Goal: Communication & Community: Answer question/provide support

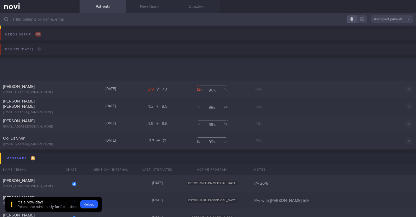
scroll to position [98, 0]
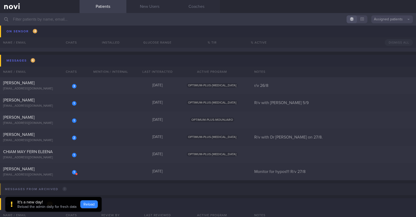
click at [91, 204] on button "Reload" at bounding box center [88, 204] width 17 height 8
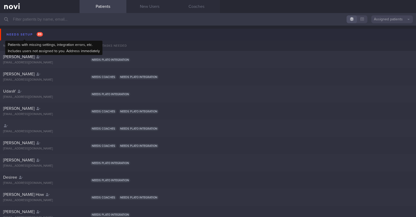
click at [13, 31] on div "Needs setup 89" at bounding box center [24, 34] width 39 height 7
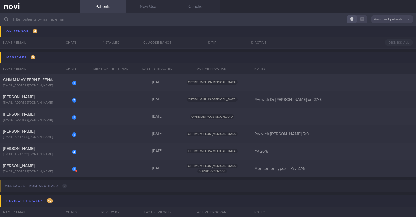
scroll to position [520, 0]
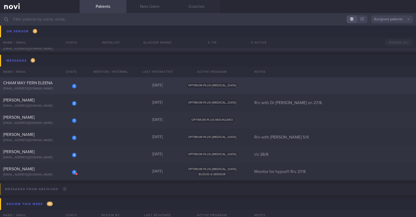
click at [82, 88] on div "1 CHIAM MAY FERN ELEENA matt1128ec@gmail.com Yesterday OPTIMUM-PLUS-WEGOVY" at bounding box center [208, 85] width 416 height 17
select select "8"
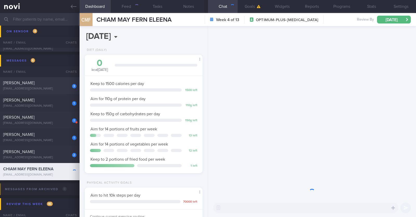
scroll to position [59, 104]
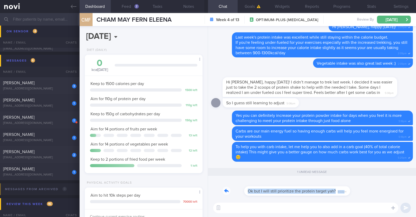
drag, startPoint x: 323, startPoint y: 193, endPoint x: 372, endPoint y: 197, distance: 49.9
click at [372, 197] on div "Ok but I will still prioritize the protein target yah? 8:02pm" at bounding box center [312, 189] width 202 height 19
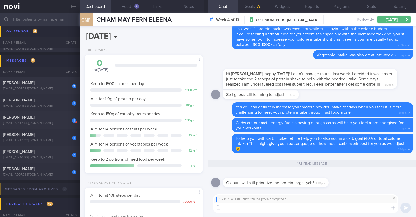
scroll to position [0, 0]
click at [319, 207] on textarea at bounding box center [305, 207] width 185 height 10
type textarea "Yes that's right:)"
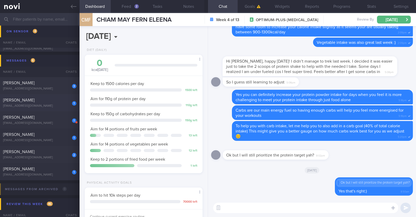
click at [65, 106] on div "[EMAIL_ADDRESS][DOMAIN_NAME]" at bounding box center [39, 106] width 73 height 4
type input "R/v with [PERSON_NAME] 5/9"
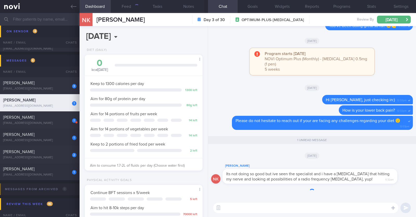
scroll to position [59, 104]
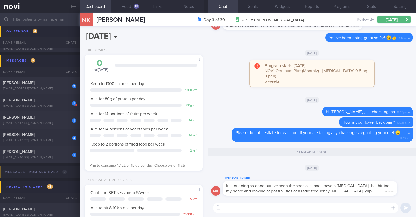
click at [287, 206] on textarea at bounding box center [305, 207] width 185 height 10
click at [273, 207] on textarea "I'm glad that you're current;y seeing a specialist to" at bounding box center [305, 207] width 185 height 10
drag, startPoint x: 314, startPoint y: 208, endPoint x: 311, endPoint y: 207, distance: 3.7
click at [311, 207] on textarea "I'm glad that you're currently seeing a specialist to" at bounding box center [305, 207] width 185 height 10
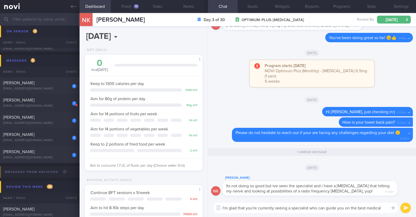
scroll to position [0, 0]
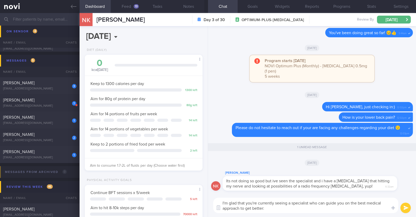
type textarea "I'm glad that you're currently seeing a specialist who can guide you on the bes…"
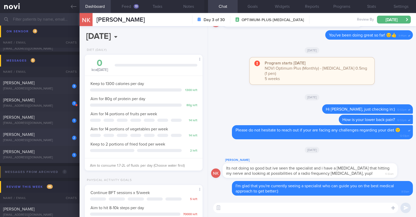
click at [59, 136] on div "[PERSON_NAME]" at bounding box center [39, 134] width 72 height 5
type input "R/v with Dr [PERSON_NAME] on 27/8."
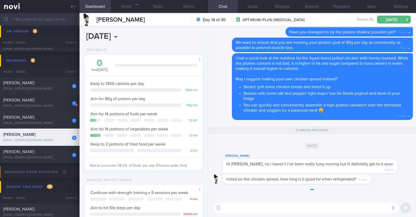
scroll to position [59, 104]
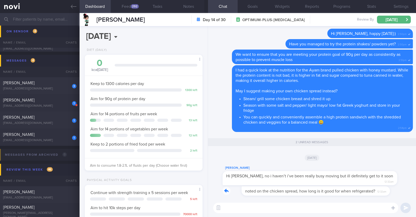
drag, startPoint x: 369, startPoint y: 190, endPoint x: 401, endPoint y: 191, distance: 32.0
click at [401, 191] on div "noted on the chicken spread, how long is it good for when refrigerated? 12:32am" at bounding box center [312, 192] width 202 height 12
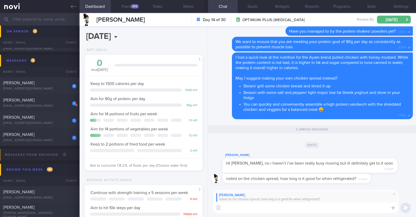
click at [330, 209] on textarea at bounding box center [305, 207] width 185 height 10
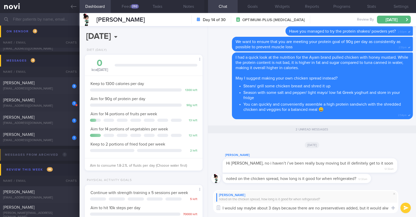
scroll to position [0, 0]
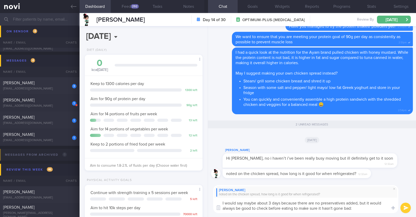
type textarea "I would say maybe about 3 days because there are no preservatives added, but it…"
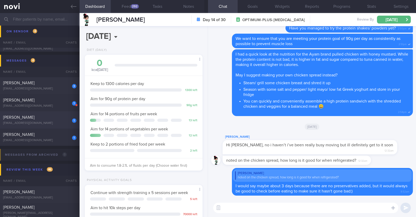
click at [58, 123] on div "[EMAIL_ADDRESS][DOMAIN_NAME]" at bounding box center [39, 123] width 73 height 4
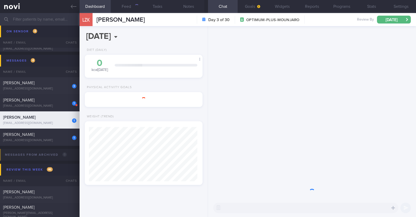
scroll to position [59, 104]
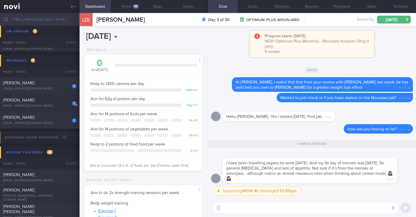
click at [325, 205] on textarea at bounding box center [305, 207] width 185 height 10
type textarea "Thank you for sharing Lara"
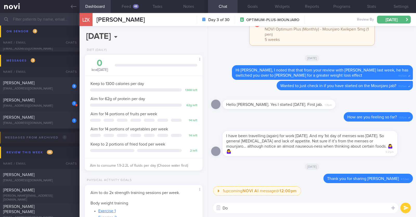
type textarea "D"
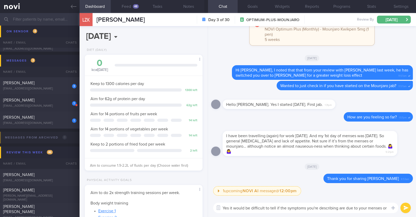
scroll to position [0, 0]
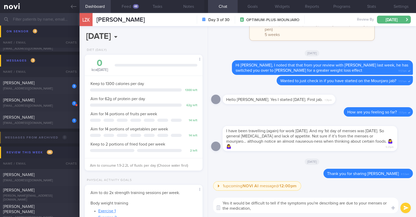
type textarea "Yes it would be difficult to tell if the symptoms you're describing are due to …"
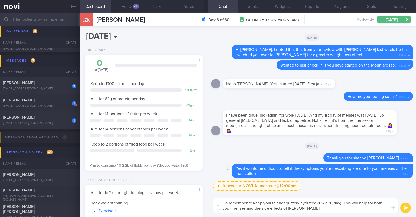
type textarea "Do remember to keep yourself adequately hydrated (1.9-2.2L/day). This will help…"
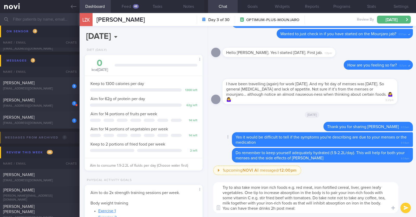
type textarea "Try to also take more iron rich foods e.g. red meat, iron-fortified cereal, liv…"
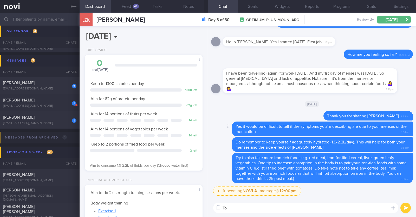
type textarea "T"
click at [246, 210] on textarea at bounding box center [305, 207] width 185 height 10
paste textarea "slows down food leaving your stomach after eating and hence nausea is a common …"
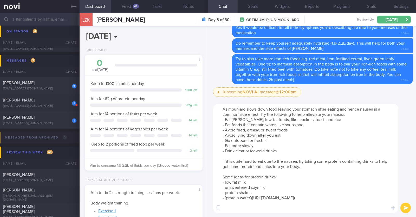
click at [231, 109] on textarea "As mounjaro slows down food leaving your stomach after eating and hence nausea …" at bounding box center [305, 158] width 185 height 109
type textarea "As Mounjaro slows down food leaving your stomach after eating and hence nausea …"
click at [405, 206] on button "submit" at bounding box center [406, 207] width 10 height 10
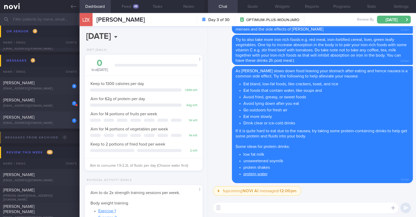
click at [74, 122] on div "1" at bounding box center [74, 120] width 4 height 4
select select "7"
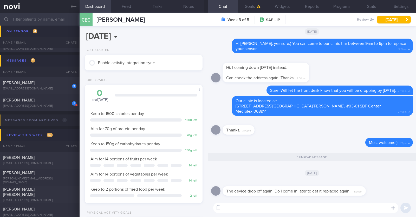
click at [243, 205] on textarea at bounding box center [305, 207] width 185 height 10
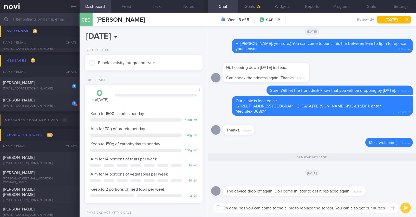
scroll to position [-5, 0]
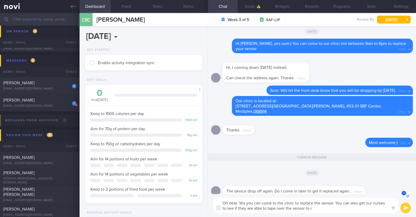
type textarea "Oh dear. Yes you can come to the clinic to replace the sensor. You can also get…"
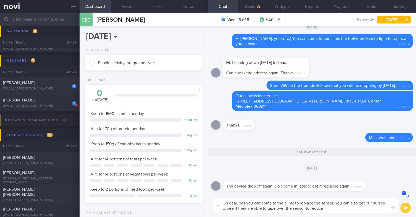
scroll to position [-5, 0]
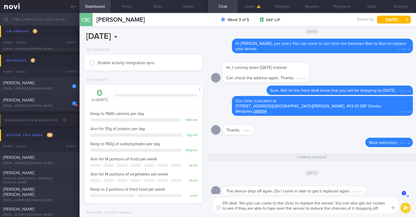
type textarea "Oh dear. Yes you can come to the clinic to replace the sensor. You can also get…"
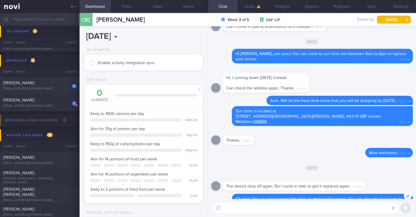
scroll to position [0, 0]
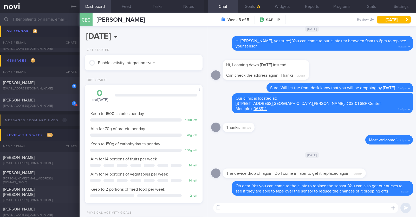
click at [53, 104] on div "[EMAIL_ADDRESS][DOMAIN_NAME]" at bounding box center [39, 106] width 73 height 4
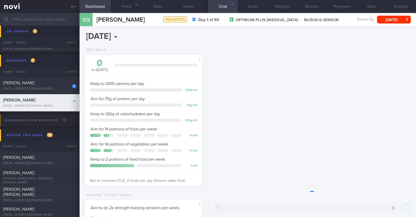
scroll to position [59, 104]
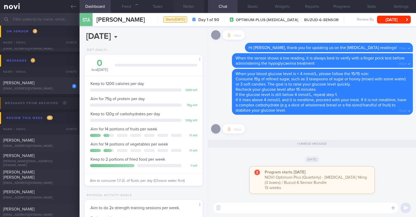
click at [192, 10] on button "Notes" at bounding box center [188, 6] width 31 height 13
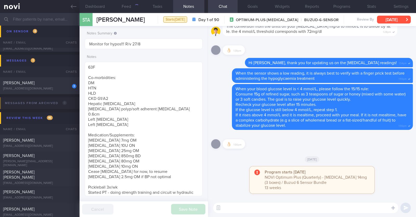
click at [402, 22] on button "[DATE]" at bounding box center [394, 20] width 34 height 8
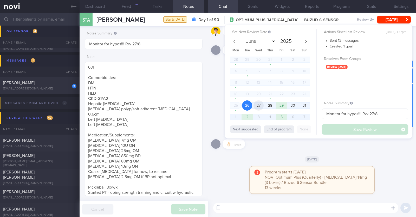
click at [256, 106] on span "27" at bounding box center [259, 105] width 10 height 10
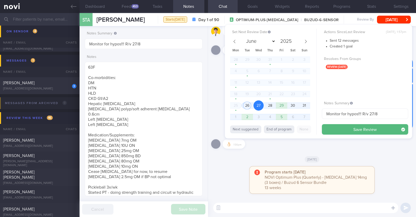
scroll to position [53, 105]
click at [332, 128] on button "Save Review" at bounding box center [365, 129] width 86 height 10
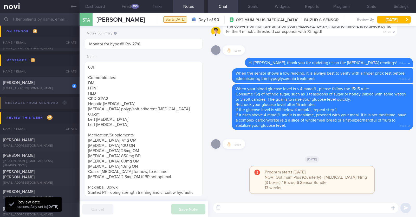
click at [38, 87] on div "lamchan1985@gmail.com" at bounding box center [39, 88] width 73 height 4
type input "r/v 26/8"
type textarea "40F Nil PMHx Nil meds Wegovy 0.25mg for 4 weeks, then 0.5mg for 4 weeks, and 1m…"
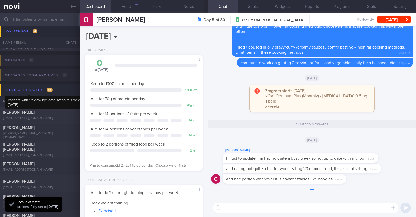
scroll to position [59, 104]
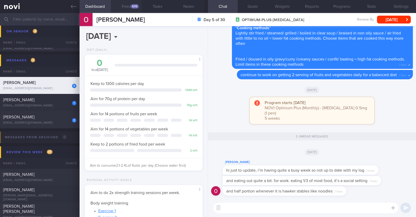
click at [127, 7] on button "Feed 605" at bounding box center [126, 6] width 31 height 13
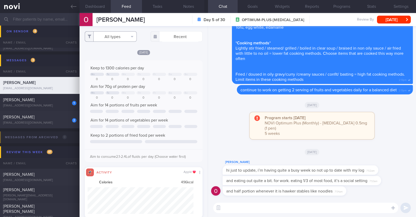
click at [113, 34] on button "All types" at bounding box center [111, 36] width 52 height 10
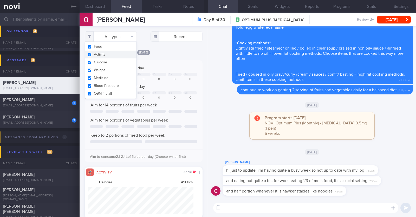
click at [108, 56] on button "Activity" at bounding box center [111, 54] width 52 height 8
checkbox input "false"
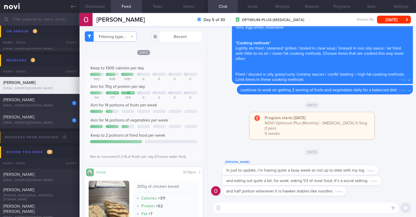
click at [182, 50] on div "[DATE]" at bounding box center [144, 51] width 118 height 5
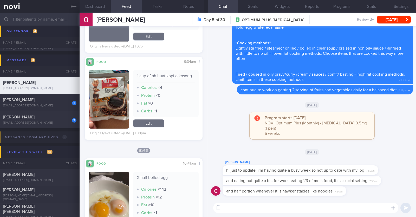
scroll to position [621, 0]
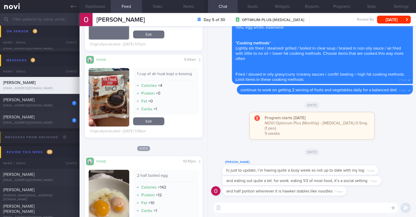
click at [254, 208] on textarea at bounding box center [305, 207] width 185 height 10
type textarea "Hi Oi Lam, thank you for updating me!"
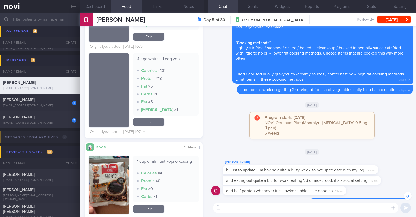
scroll to position [0, 0]
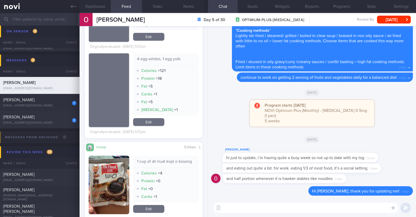
click at [302, 209] on textarea at bounding box center [305, 207] width 185 height 10
type textarea "Good job practicing portion control when eating out"
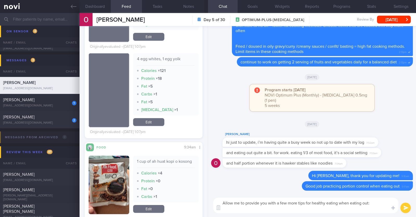
paste textarea "- When ordering meals, look for words on menus like "grilled," "steamed," "bake…"
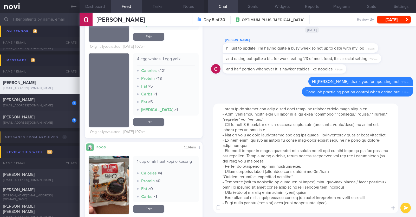
scroll to position [5, 0]
type textarea "Allow me to provide you with a few more tips for healthy eating when eating out…"
click at [405, 205] on button "submit" at bounding box center [406, 207] width 10 height 10
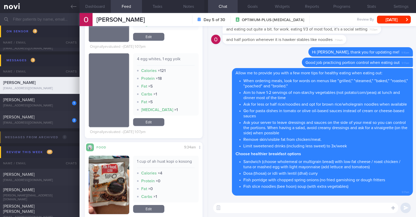
scroll to position [0, 0]
click at [387, 21] on button "[DATE]" at bounding box center [394, 20] width 34 height 8
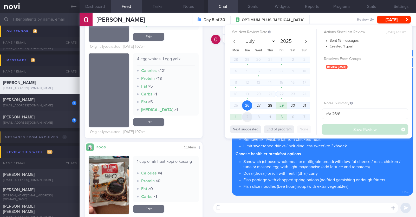
click at [249, 119] on span "2" at bounding box center [247, 117] width 10 height 10
select select "8"
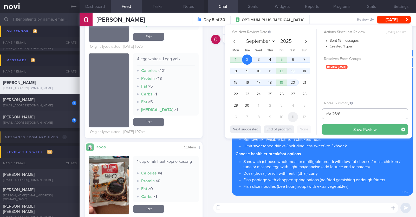
drag, startPoint x: 351, startPoint y: 115, endPoint x: 293, endPoint y: 120, distance: 58.2
click at [293, 120] on div "Set Next Review Date 2 Sep 2025 July August September October November December…" at bounding box center [318, 81] width 187 height 113
click at [330, 127] on button "Save Review" at bounding box center [365, 129] width 86 height 10
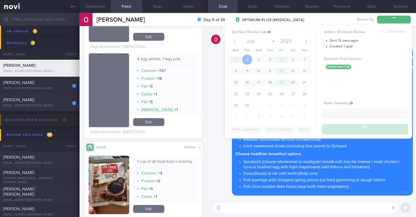
scroll to position [486, 0]
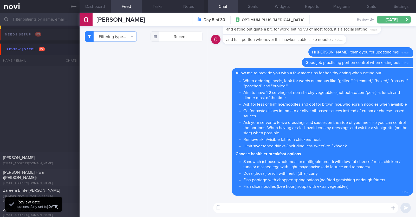
select select "8"
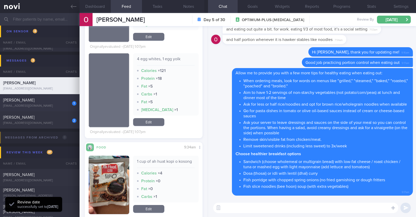
click at [54, 105] on div "[EMAIL_ADDRESS][DOMAIN_NAME]" at bounding box center [39, 106] width 73 height 4
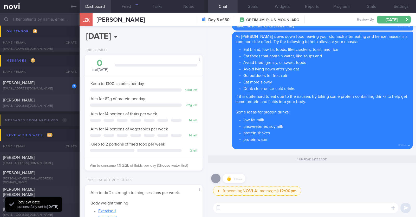
scroll to position [59, 104]
click at [57, 81] on div "[PERSON_NAME]" at bounding box center [39, 82] width 72 height 5
type textarea "46M Nil PMHx/ meds Slow jog x 1 week (30min)"
select select "7"
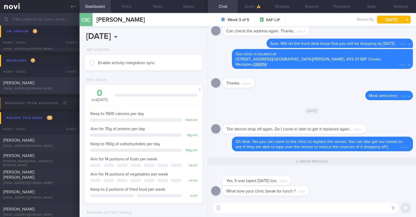
scroll to position [53, 105]
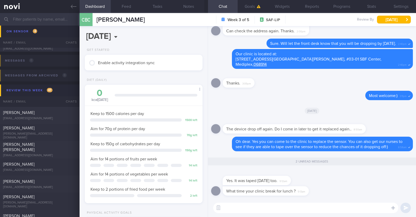
click at [329, 205] on textarea at bounding box center [305, 207] width 185 height 10
type textarea "W"
drag, startPoint x: 295, startPoint y: 179, endPoint x: 377, endPoint y: 179, distance: 82.8
click at [377, 179] on div "Yes. It was taped yesterday too. 9:12am" at bounding box center [312, 177] width 202 height 17
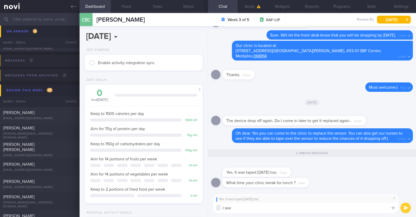
type textarea "I see!"
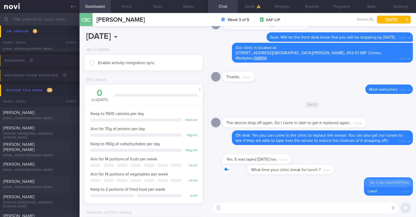
drag, startPoint x: 308, startPoint y: 171, endPoint x: 337, endPoint y: 200, distance: 41.4
click at [370, 174] on div "What time your clinic break for lunch ? 9:13am" at bounding box center [312, 171] width 202 height 12
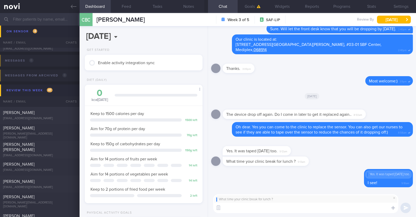
click at [317, 209] on textarea at bounding box center [305, 207] width 185 height 10
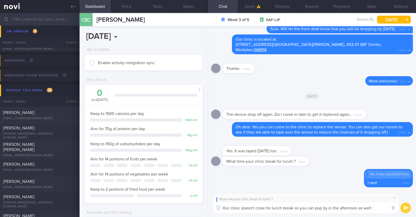
type textarea "Our clinic doesn't close for lunch break so you can pop by in the afternoon as …"
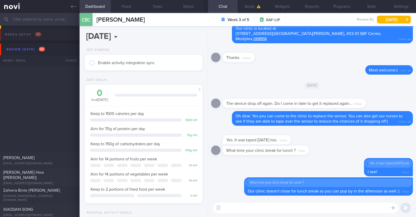
scroll to position [59, 104]
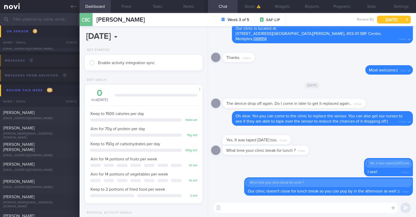
click at [384, 21] on button "[DATE]" at bounding box center [394, 20] width 34 height 8
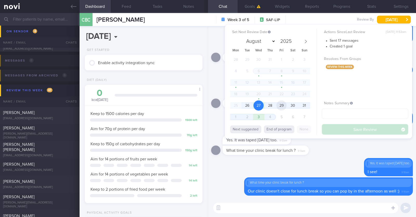
click at [284, 102] on span "29" at bounding box center [282, 105] width 10 height 10
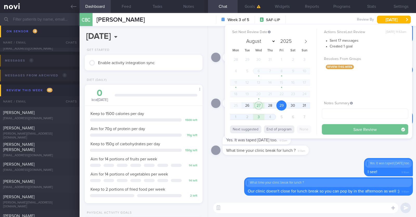
click at [335, 130] on button "Save Review" at bounding box center [365, 129] width 86 height 10
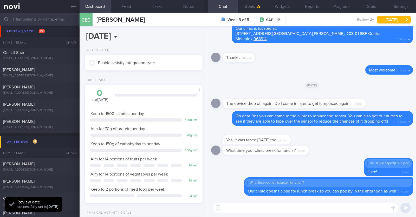
scroll to position [299, 0]
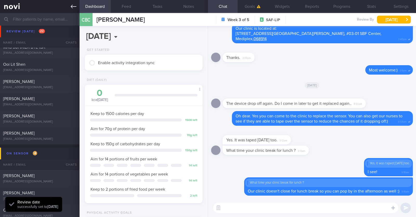
click at [76, 3] on link at bounding box center [40, 6] width 80 height 13
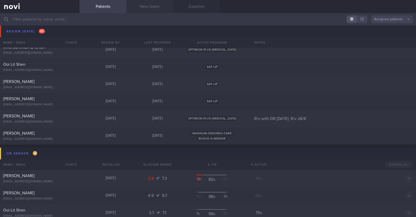
click at [151, 7] on link "New Users" at bounding box center [150, 6] width 47 height 13
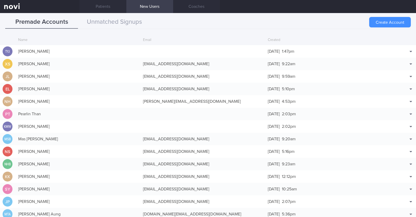
click at [380, 21] on button "Create Account" at bounding box center [391, 22] width 42 height 10
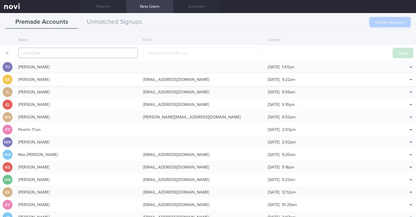
scroll to position [12, 0]
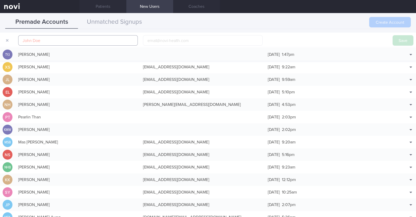
paste input "RADIKA S R"
type input "RADIKA S R"
click at [167, 38] on input "email" at bounding box center [203, 40] width 120 height 10
paste input "vp1964@yahoo.com"
click at [160, 40] on input "vp1964@yahoo.com" at bounding box center [203, 40] width 120 height 10
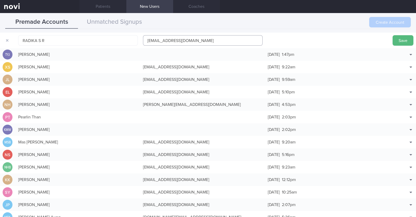
type input "vp19641@yahoo.com"
click button "Save" at bounding box center [403, 40] width 21 height 10
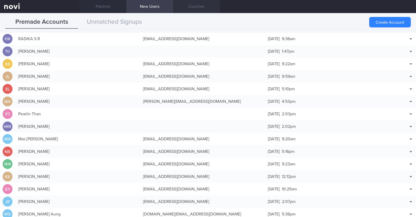
click at [192, 5] on link "Coaches" at bounding box center [196, 6] width 47 height 13
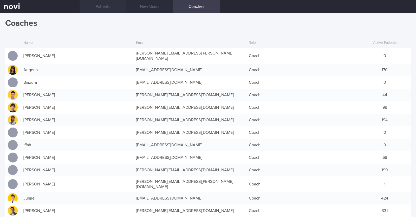
click at [98, 2] on link "Patients" at bounding box center [103, 6] width 47 height 13
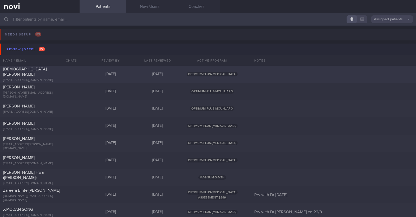
click at [34, 71] on span "[DEMOGRAPHIC_DATA][PERSON_NAME]" at bounding box center [25, 71] width 44 height 9
select select "7"
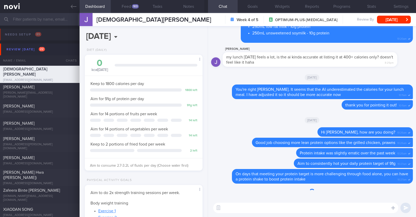
scroll to position [59, 104]
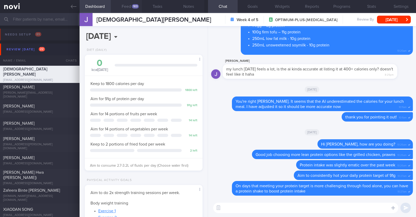
click at [120, 5] on button "Feed 103" at bounding box center [126, 6] width 31 height 13
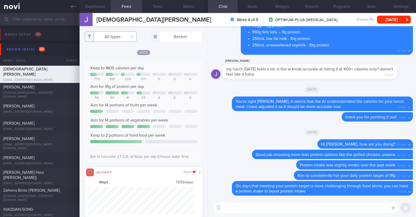
click at [109, 35] on button "All types" at bounding box center [111, 36] width 52 height 10
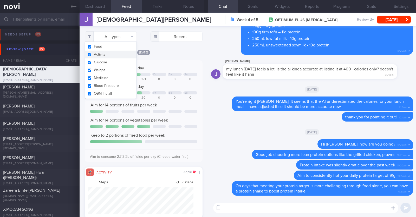
click at [108, 53] on button "Activity" at bounding box center [111, 54] width 52 height 8
checkbox input "false"
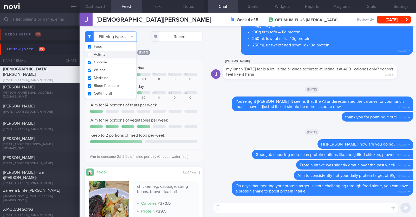
click at [201, 144] on div "Filtering type... Food Activity Glucose Weight Medicine Blood Pressure [MEDICAL…" at bounding box center [144, 121] width 128 height 191
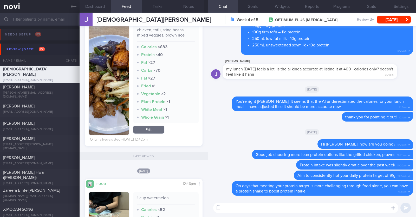
scroll to position [406, 0]
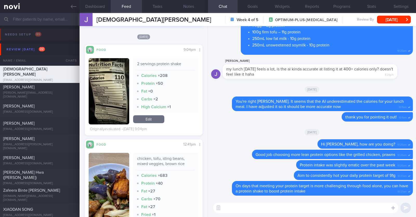
click at [232, 210] on textarea at bounding box center [305, 207] width 185 height 10
type textarea "Hi [PERSON_NAME], happy [DATE]!"
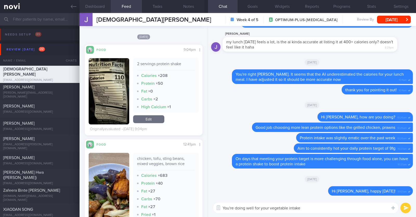
type textarea "You're doing well for your vegetable intake"
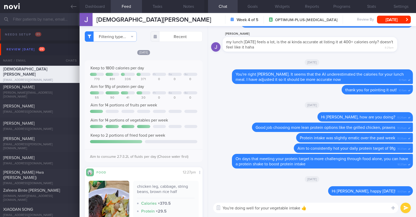
select select "7"
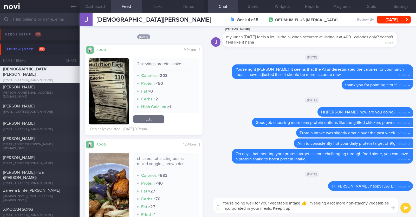
type textarea "You're doing well for your vegetable intake 👍 I'm seeing a lot more non-starchy…"
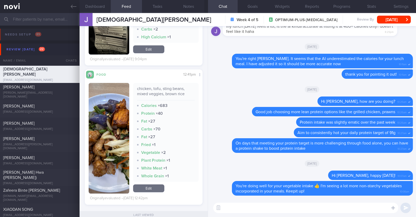
scroll to position [475, 0]
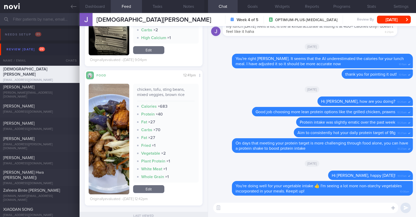
click at [115, 140] on button "button" at bounding box center [109, 139] width 41 height 110
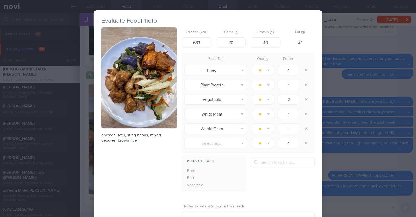
click at [90, 147] on div "Evaluate Food Photo chicken, tofu, sting beans, mixed veggies, brown rice Calor…" at bounding box center [208, 108] width 416 height 217
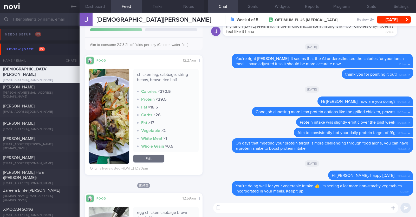
scroll to position [110, 0]
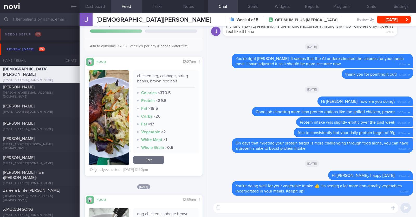
click at [236, 208] on textarea at bounding box center [305, 207] width 185 height 10
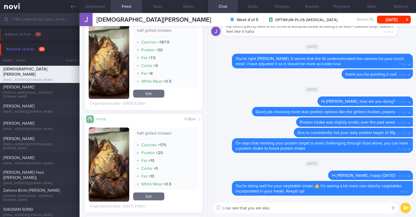
scroll to position [1074, 0]
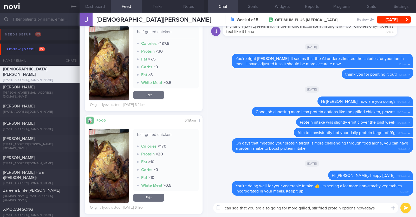
paste textarea "🙂"
type textarea "I can see that you are also going for more grilled, stir fried protein options …"
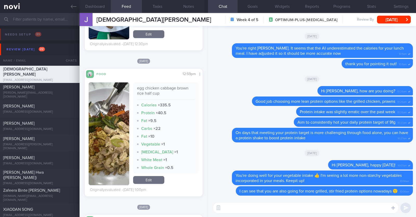
scroll to position [0, 0]
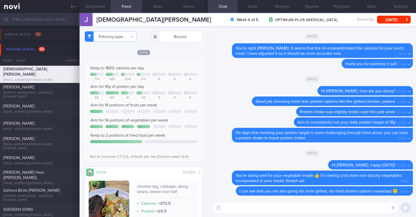
click at [241, 210] on textarea at bounding box center [305, 207] width 185 height 10
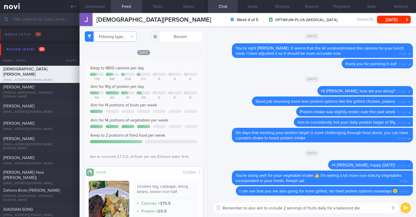
type textarea "Remember to also aim to include 2 servings of fruits daily for a balanced diet"
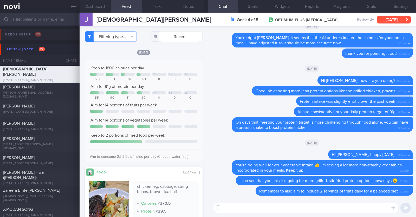
click at [398, 21] on button "[DATE]" at bounding box center [394, 20] width 34 height 8
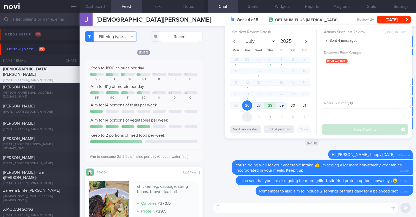
click at [249, 116] on span "2" at bounding box center [247, 117] width 10 height 10
select select "8"
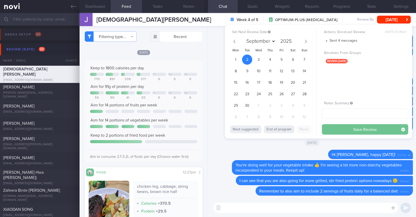
click at [368, 131] on button "Save Review" at bounding box center [365, 129] width 86 height 10
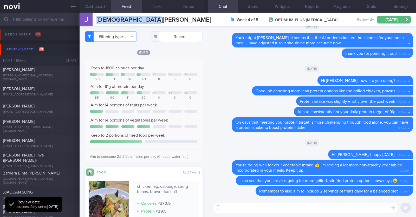
drag, startPoint x: 149, startPoint y: 21, endPoint x: 98, endPoint y: 16, distance: 51.0
click at [98, 16] on div "Christian John Lo Christian John Lo cjohnmlo@gmail.com Week 4 of 5 OPTIMUM-PLUS…" at bounding box center [248, 19] width 337 height 13
copy span "Christian John Lo"
click at [336, 4] on button "Programs" at bounding box center [342, 6] width 30 height 13
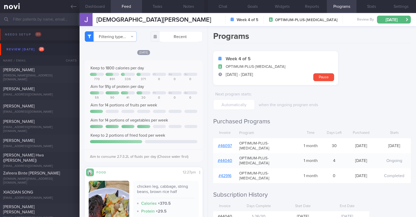
click at [222, 145] on div "# 46097" at bounding box center [224, 145] width 23 height 10
click at [226, 144] on link "# 46097" at bounding box center [225, 145] width 14 height 4
click at [190, 9] on button "Notes" at bounding box center [188, 6] width 31 height 13
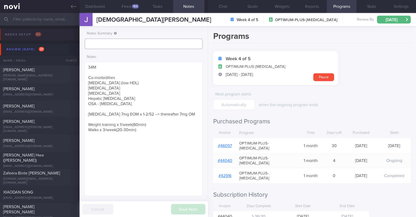
click at [145, 45] on input "text" at bounding box center [144, 44] width 118 height 10
type input "r/v 2/9"
click at [172, 206] on button "Save Note" at bounding box center [188, 209] width 34 height 10
type input "r/v 2/9"
click at [27, 71] on span "James Handshaw" at bounding box center [18, 70] width 31 height 4
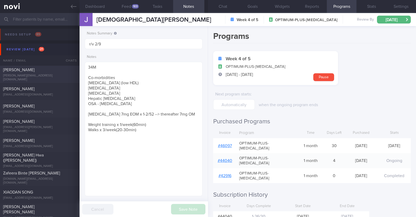
type textarea "31M Comorbidities OSA (not officially diagnosed) Nil meds Mounjaro 2.5mg Sedent…"
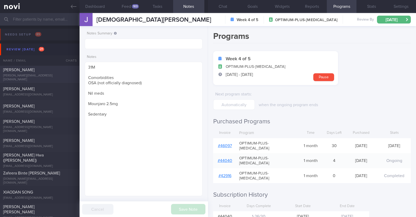
select select "7"
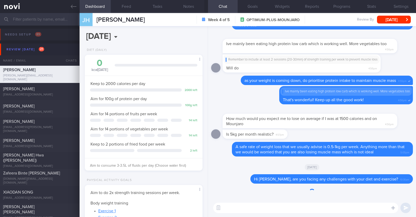
scroll to position [59, 104]
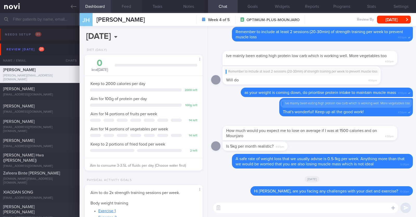
click at [121, 5] on button "Feed" at bounding box center [126, 6] width 31 height 13
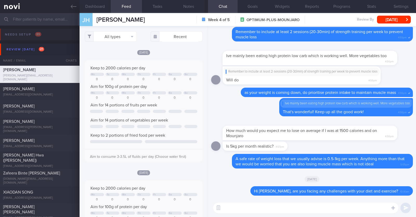
click at [259, 211] on textarea at bounding box center [305, 207] width 185 height 10
type textarea "Hi James, just checking in:)"
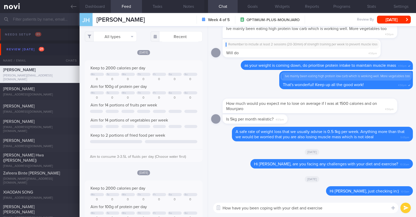
type textarea "How have you been coping with your diet and exercise?"
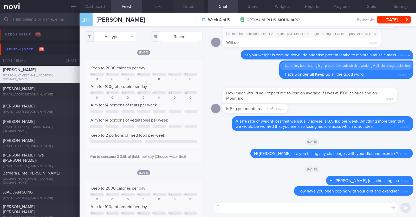
click at [189, 8] on button "Notes" at bounding box center [188, 6] width 31 height 13
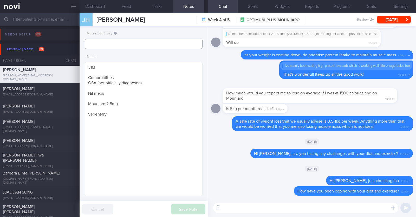
click at [148, 40] on input "text" at bounding box center [144, 44] width 118 height 10
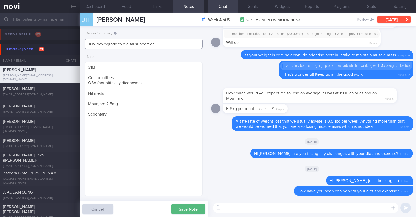
type input "KIV downgrade to digital support on"
click at [397, 21] on button "[DATE]" at bounding box center [394, 20] width 34 height 8
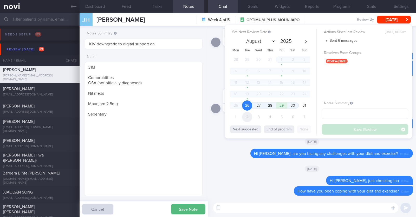
click at [250, 114] on span "2" at bounding box center [247, 117] width 10 height 10
select select "8"
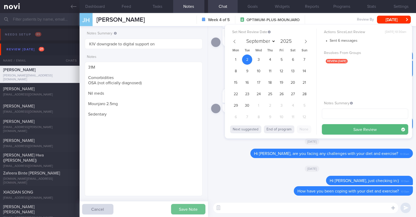
click at [186, 211] on button "Save Note" at bounding box center [188, 209] width 34 height 10
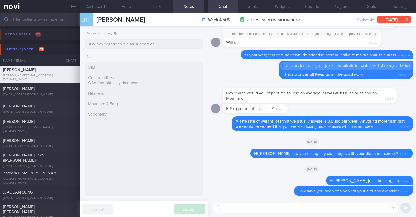
type input "KIV downgrade to digital support on"
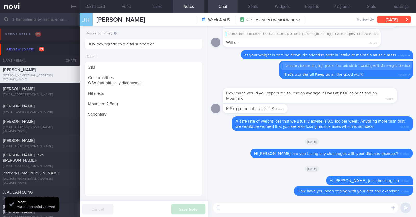
click at [389, 20] on button "[DATE]" at bounding box center [394, 20] width 34 height 8
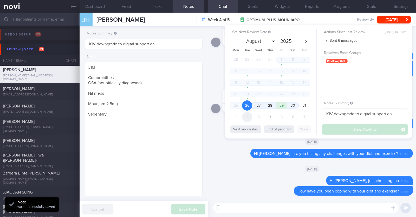
click at [248, 116] on span "2" at bounding box center [247, 117] width 10 height 10
select select "8"
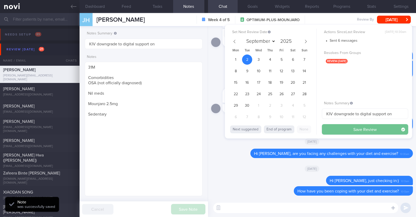
click at [334, 128] on button "Save Review" at bounding box center [365, 129] width 86 height 10
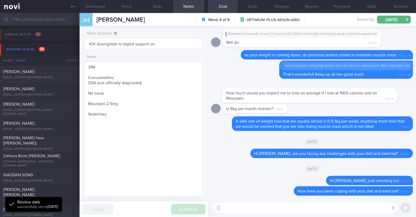
drag, startPoint x: 151, startPoint y: 20, endPoint x: 96, endPoint y: 15, distance: 54.6
click at [96, 15] on div "JH James Handshaw James Handshaw handshaw@me.com Week 4 of 5 OPTIMUM-PLUS-MOUNJ…" at bounding box center [248, 19] width 337 height 13
copy span "James Handshaw"
click at [91, 45] on input "KIV downgrade to digital support on" at bounding box center [144, 44] width 118 height 10
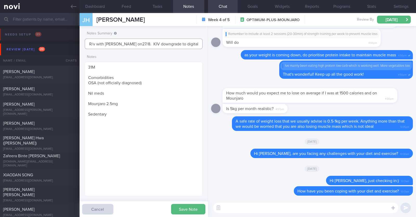
click at [124, 43] on input "R/v with Dr Kyle on27/8. KIV downgrade to digital support on" at bounding box center [144, 44] width 118 height 10
click at [136, 44] on input "R/v with Dr Kyle on 27/8. KIV downgrade to digital support on" at bounding box center [144, 44] width 118 height 10
type input "R/v with Dr Kyle on 27/8. r/v 2/9. KIV downgrade to digital support on 15/9"
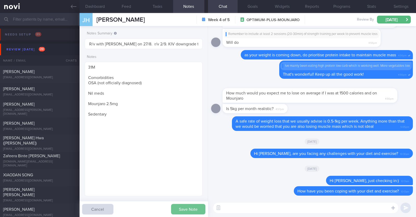
click at [189, 212] on button "Save Note" at bounding box center [188, 209] width 34 height 10
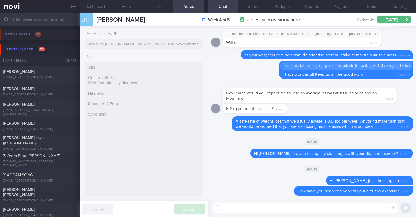
type input "R/v with Dr Kyle on 27/8. r/v 2/9. KIV downgrade to digital support on 15/9"
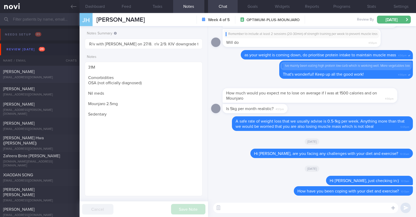
click at [48, 78] on div "angelenachan@mac.com" at bounding box center [39, 77] width 73 height 4
type textarea "59F Nil PMHx Mounjaro 10mg Walking the dog (30min) daily, Aqua spin (50-60min) …"
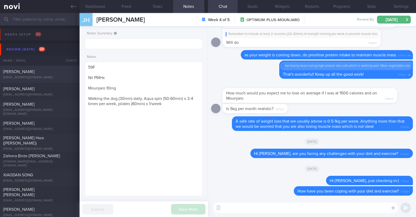
select select "7"
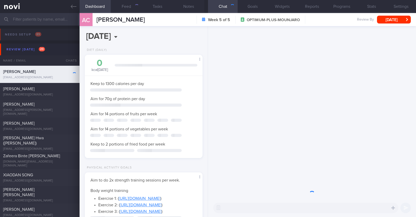
scroll to position [59, 104]
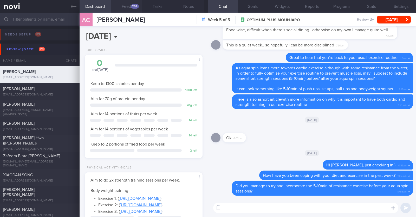
click at [133, 6] on button "Feed 256" at bounding box center [126, 6] width 31 height 13
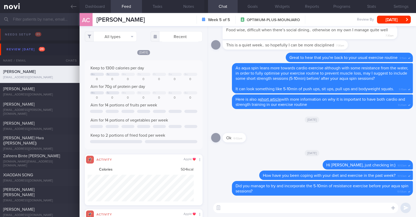
click at [133, 6] on div "256" at bounding box center [135, 6] width 8 height 4
click at [123, 36] on button "All types" at bounding box center [111, 36] width 52 height 10
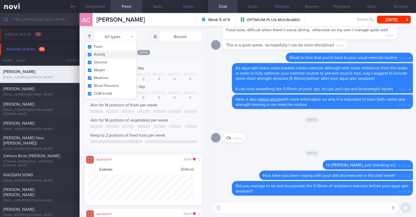
click at [103, 54] on button "Activity" at bounding box center [111, 54] width 52 height 8
checkbox input "false"
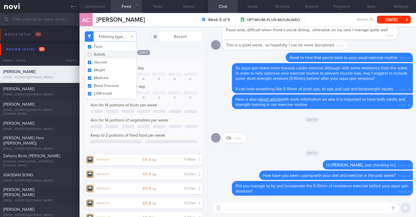
click at [163, 54] on div "[DATE]" at bounding box center [144, 51] width 118 height 5
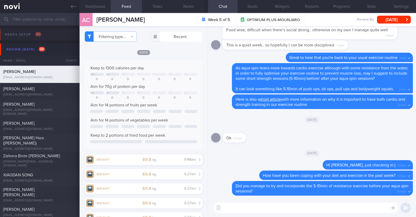
click at [163, 54] on div "[DATE]" at bounding box center [144, 51] width 118 height 5
click at [103, 4] on button "Dashboard" at bounding box center [95, 6] width 31 height 13
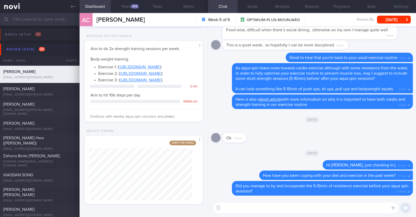
click at [194, 157] on div "Aim for: 54 kg Share" at bounding box center [144, 170] width 118 height 68
click at [262, 129] on div "Ok 6:02pm" at bounding box center [312, 136] width 202 height 19
click at [241, 207] on textarea at bounding box center [305, 207] width 185 height 10
type textarea "H"
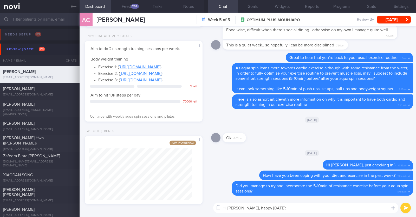
type textarea "Hi Angelena, happy Tuesday:)"
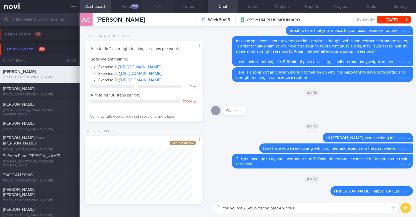
paste textarea "👏"
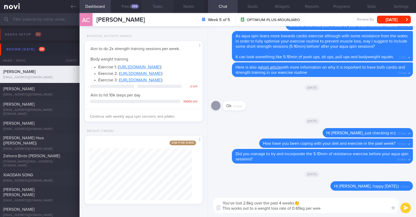
type textarea "You've lost 2.6kg over the past 4 weeks👏 This works out to a weight loss rate o…"
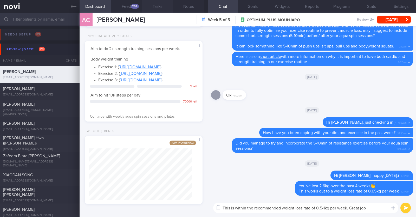
type textarea "This is within the recommended weight loss rate of 0.5-1kg per week. Great job!"
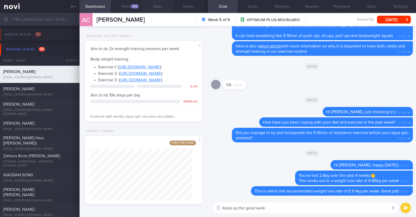
type textarea "Keep up the good work"
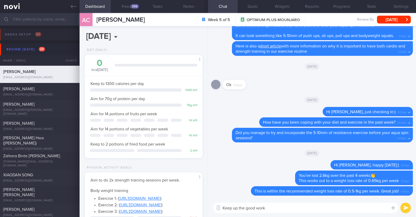
select select "7"
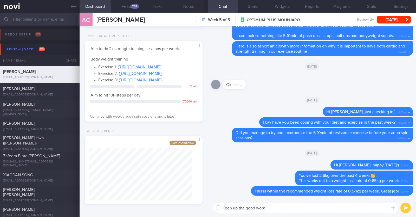
paste textarea "💪"
type textarea "Keep up the good work 💪💪💪"
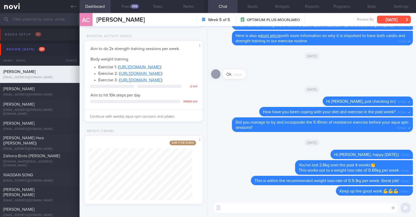
click at [387, 19] on button "[DATE]" at bounding box center [394, 20] width 34 height 8
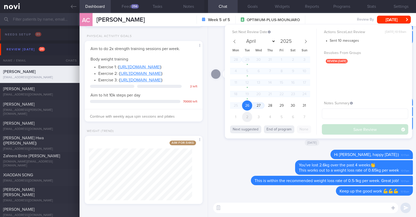
click at [247, 117] on span "2" at bounding box center [247, 117] width 10 height 10
select select "8"
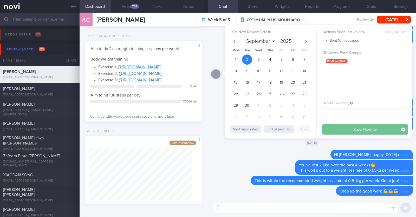
click at [344, 126] on button "Save Review" at bounding box center [365, 129] width 86 height 10
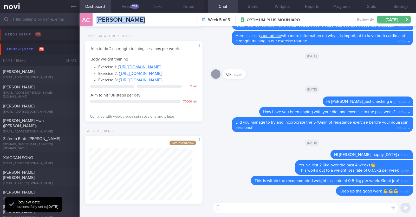
drag, startPoint x: 103, startPoint y: 17, endPoint x: 96, endPoint y: 16, distance: 6.8
click at [96, 16] on div "AC Angelena Chan Angelena Chan angelenachan@mac.com Week 5 of 5 OPTIMUM-PLUS-MO…" at bounding box center [248, 19] width 337 height 13
copy span "Angelena Chan"
click at [194, 8] on button "Notes" at bounding box center [188, 6] width 31 height 13
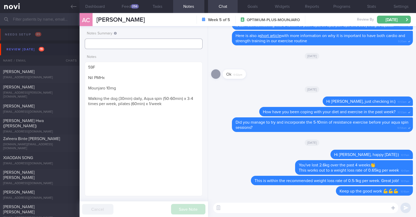
click at [135, 42] on input "text" at bounding box center [144, 44] width 118 height 10
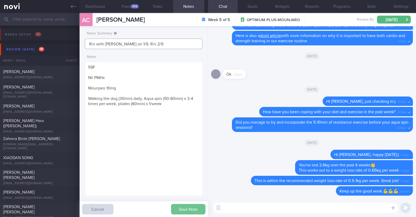
type input "R/v with Dr Kyle on 1/9. R/v 2/9"
click at [183, 206] on button "Save Note" at bounding box center [188, 209] width 34 height 10
type input "R/v with Dr Kyle on 1/9. R/v 2/9"
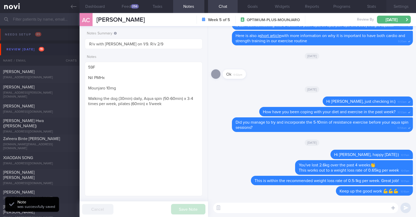
click at [401, 7] on button "Settings" at bounding box center [402, 6] width 30 height 13
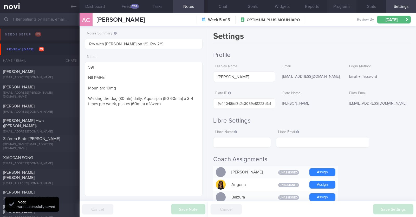
click at [333, 7] on button "Programs" at bounding box center [342, 6] width 30 height 13
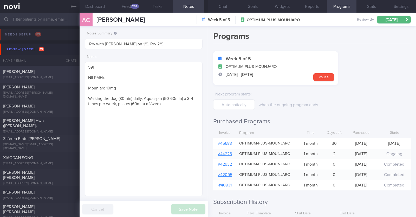
click at [43, 71] on div "[PERSON_NAME]" at bounding box center [39, 71] width 72 height 5
type textarea "51M Co-morbidities Elevated BP [MEDICAL_DATA] (HyperTg) [MEDICAL_DATA] on SABA …"
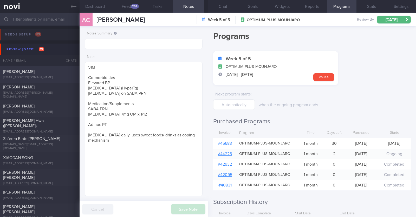
select select "7"
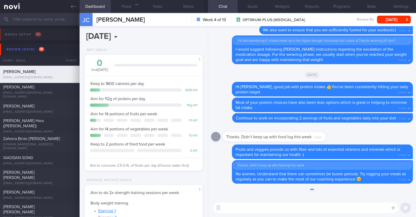
scroll to position [59, 104]
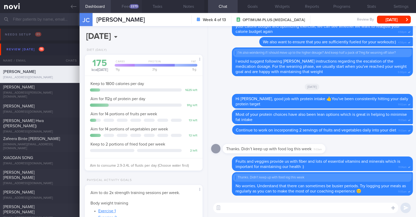
click at [132, 7] on div "2273" at bounding box center [134, 6] width 9 height 4
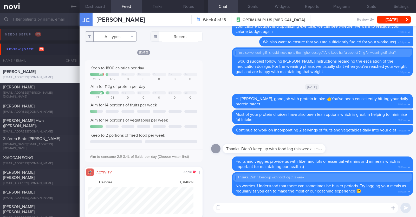
click at [116, 35] on button "All types" at bounding box center [111, 36] width 52 height 10
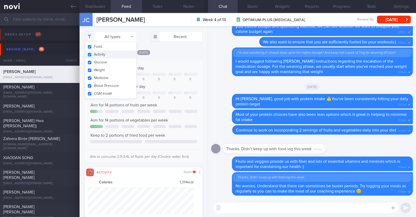
click at [105, 54] on button "Activity" at bounding box center [111, 54] width 52 height 8
checkbox input "false"
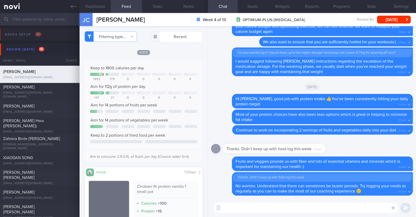
click at [187, 50] on div "[DATE]" at bounding box center [144, 51] width 118 height 5
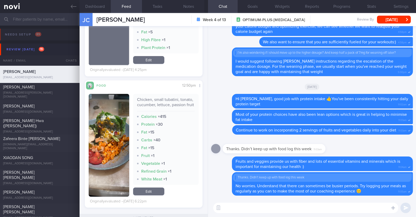
scroll to position [5023, 0]
click at [244, 210] on textarea at bounding box center [305, 207] width 185 height 10
type textarea "Hi [PERSON_NAME], happy [DATE] :)"
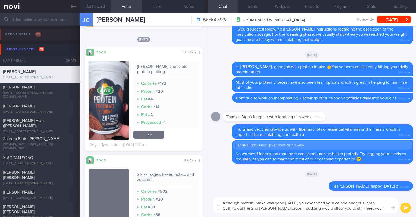
scroll to position [0, 0]
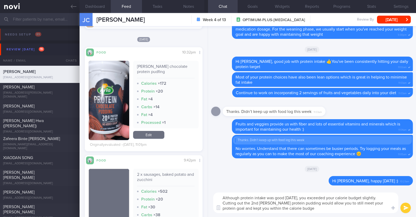
type textarea "Although protein intake was good yesterday, you exceeded your calorie budget sl…"
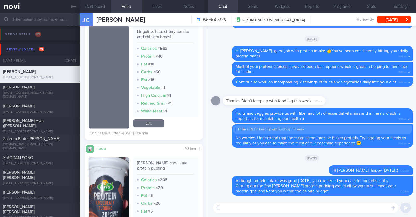
scroll to position [1325, 0]
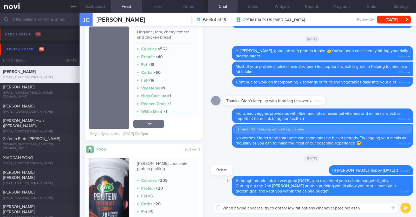
type textarea "When having cheeses, try to opt for low fat options whenever possible as t"
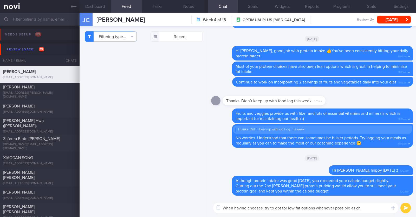
select select "7"
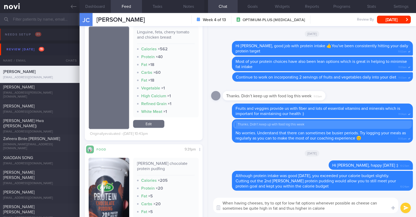
type textarea "When having cheeses, try to opt for low fat options whenever possible as cheese…"
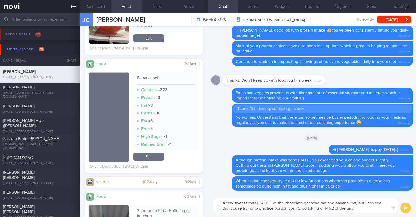
paste textarea "👍"
click at [193, 9] on button "Notes" at bounding box center [188, 6] width 31 height 13
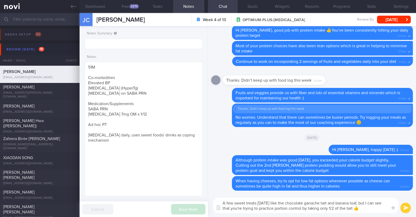
click at [377, 205] on textarea "A few sweet treats [DATE] like the chocolate ganache tart and banana loaf, but …" at bounding box center [305, 204] width 185 height 15
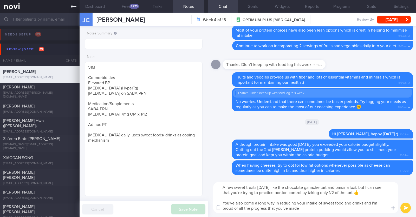
paste textarea "😊"
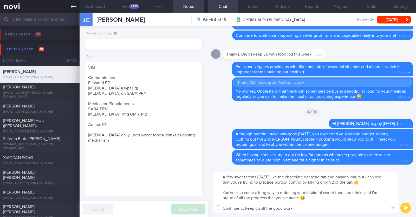
type textarea "A few sweet treats [DATE] like the chocolate ganache tart and banana loaf, but …"
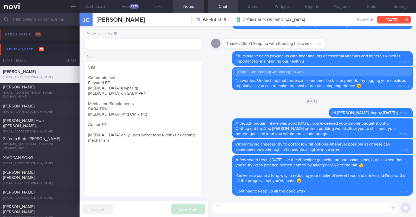
click at [387, 20] on button "[DATE]" at bounding box center [394, 20] width 34 height 8
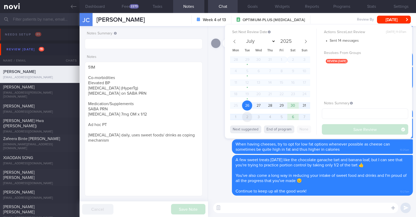
click at [249, 117] on span "2" at bounding box center [247, 117] width 10 height 10
select select "8"
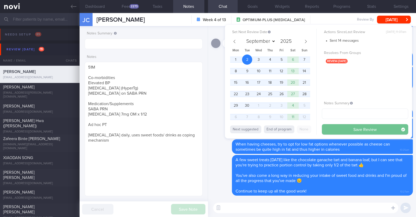
click at [358, 130] on button "Save Review" at bounding box center [365, 129] width 86 height 10
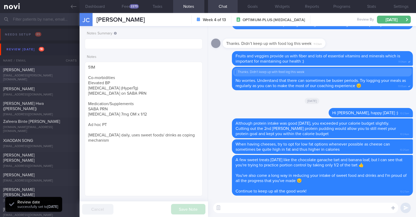
click at [47, 76] on div "[EMAIL_ADDRESS][PERSON_NAME][DOMAIN_NAME]" at bounding box center [39, 78] width 73 height 8
type textarea "39F Started OP+ since [DATE], but just connected with health coach in [DATE] Co…"
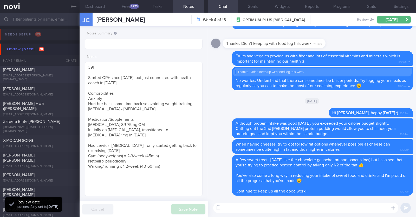
select select "7"
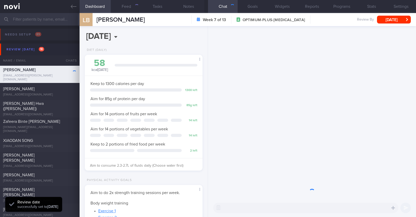
scroll to position [59, 104]
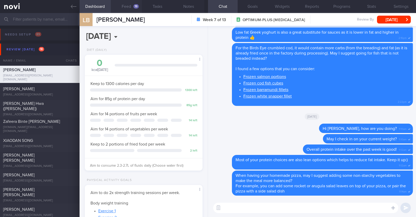
click at [127, 5] on button "Feed 19" at bounding box center [126, 6] width 31 height 13
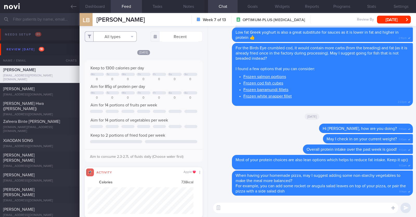
click at [127, 34] on button "All types" at bounding box center [111, 36] width 52 height 10
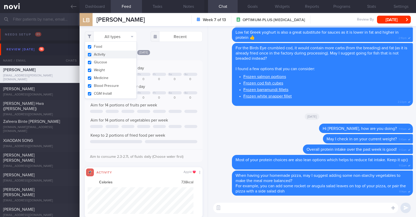
click at [102, 55] on button "Activity" at bounding box center [111, 54] width 52 height 8
checkbox input "false"
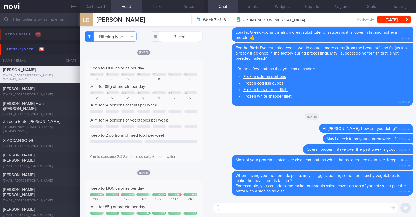
click at [169, 49] on div "Filtering type... Food Activity Glucose Weight Medicine Blood Pressure [MEDICAL…" at bounding box center [144, 121] width 128 height 191
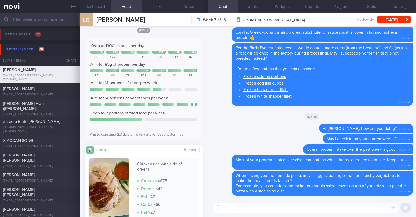
scroll to position [148, 0]
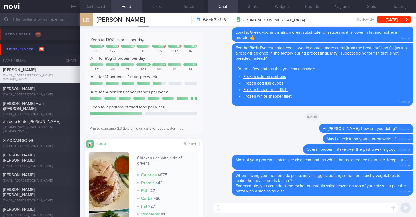
click at [85, 4] on button "Dashboard" at bounding box center [95, 6] width 31 height 13
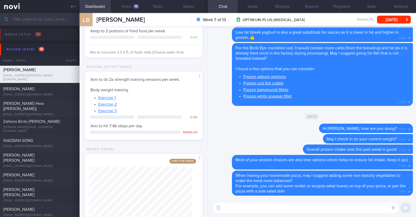
scroll to position [131, 0]
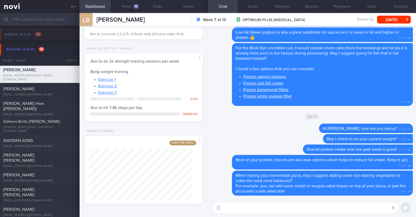
click at [235, 205] on textarea at bounding box center [305, 207] width 185 height 10
click at [343, 7] on button "Programs" at bounding box center [342, 6] width 30 height 13
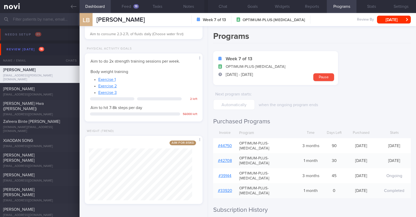
click at [226, 143] on link "# 44750" at bounding box center [225, 145] width 14 height 4
click at [219, 4] on button "Chat" at bounding box center [223, 6] width 30 height 13
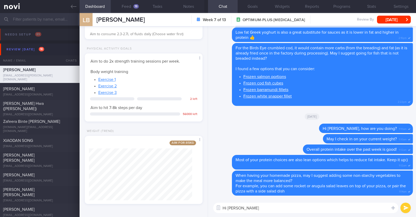
click at [247, 211] on textarea "Hi [PERSON_NAME]" at bounding box center [305, 207] width 185 height 10
type textarea "Hi [PERSON_NAME], happy [DATE]:)"
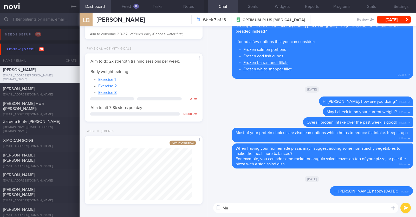
type textarea "M"
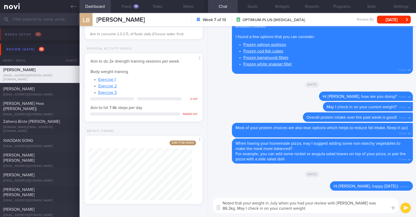
type textarea "Noted that your weight in July when you had your review with [PERSON_NAME] was …"
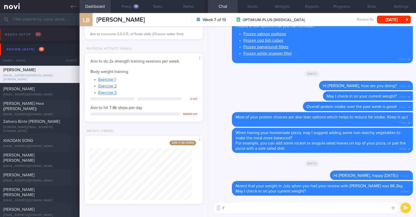
type textarea "I"
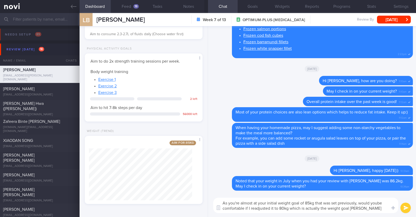
click at [377, 202] on textarea "As you're almost at your initial weight goal of 85kg that was set previously, w…" at bounding box center [305, 204] width 185 height 15
click at [327, 208] on textarea "As you're almost at your initial weight goal of 85kg that was set previously, w…" at bounding box center [305, 204] width 185 height 15
click at [381, 210] on textarea "As you're almost at your initial weight goal of 85kg that was set previously, w…" at bounding box center [305, 204] width 185 height 15
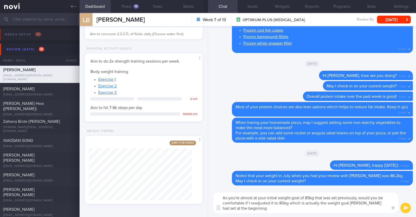
type textarea "As you're almost at your initial weight goal of 85kg that was set previously, w…"
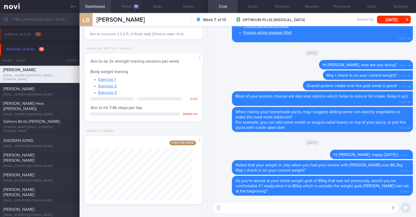
click at [124, 10] on button "Feed 19" at bounding box center [126, 6] width 31 height 13
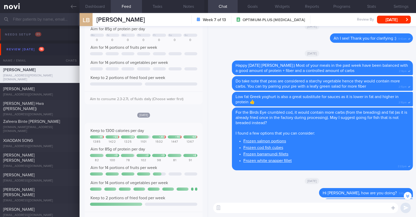
scroll to position [57, 0]
click at [247, 207] on textarea at bounding box center [305, 207] width 185 height 10
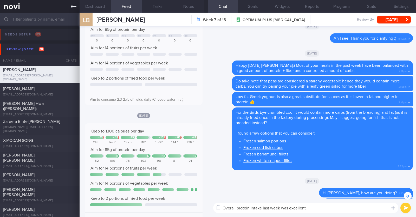
paste textarea "😊"
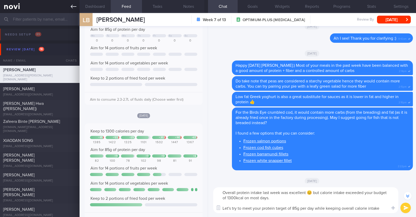
scroll to position [-148, 0]
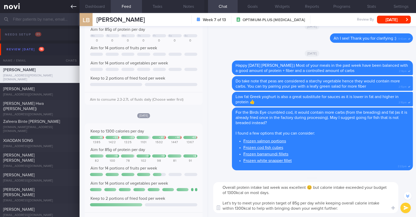
type textarea "Overall protein intake last week was excellent 😊 but calorie intake exceeded yo…"
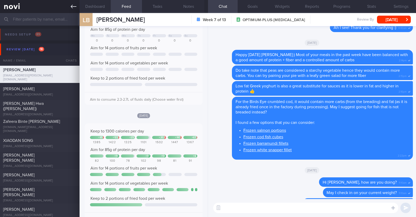
scroll to position [0, 0]
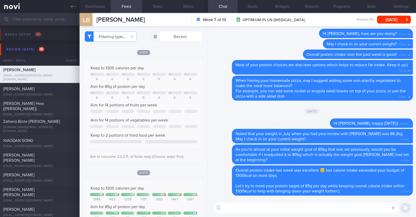
select select "7"
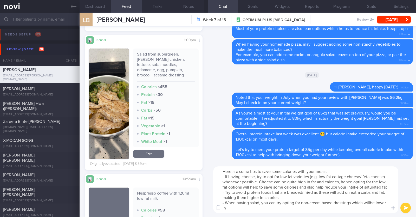
scroll to position [5, 0]
click at [371, 203] on textarea "Here are some tips to save some calories with your meals: - If having cheese, t…" at bounding box center [305, 189] width 185 height 47
click at [352, 209] on textarea "Here are some tips to save some calories with your meals: - If having cheese, t…" at bounding box center [305, 189] width 185 height 47
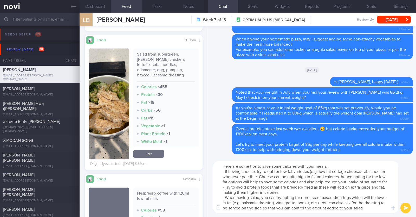
scroll to position [10, 0]
type textarea "Here are some tips to save some calories with your meals: - If having cheese, t…"
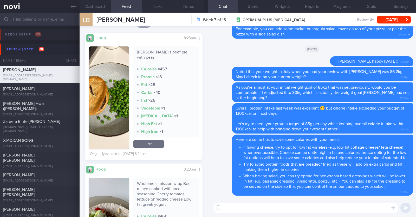
scroll to position [0, 0]
click at [394, 18] on button "[DATE]" at bounding box center [394, 20] width 34 height 8
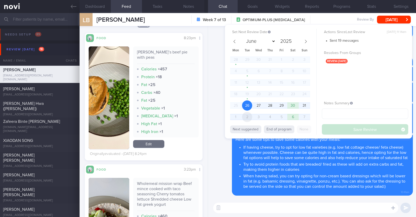
click at [245, 117] on span "2" at bounding box center [247, 117] width 10 height 10
select select "8"
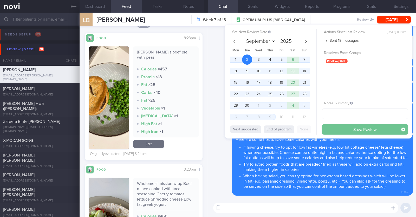
click at [344, 128] on button "Save Review" at bounding box center [365, 129] width 86 height 10
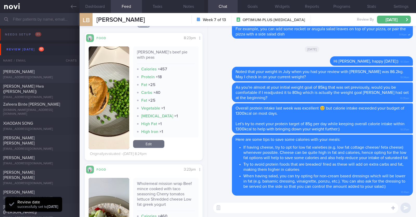
click at [29, 71] on div "Diana John" at bounding box center [39, 71] width 72 height 5
type textarea "38F Comorbidities: Fatty Liver PCOS Ryblesus 14mg Weight training 2x (60min) a …"
select select "7"
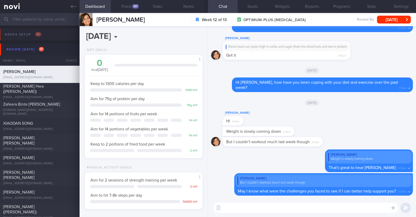
scroll to position [87, 0]
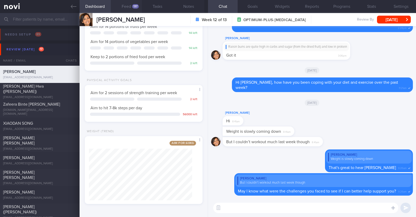
click at [124, 7] on button "Feed 137" at bounding box center [126, 6] width 31 height 13
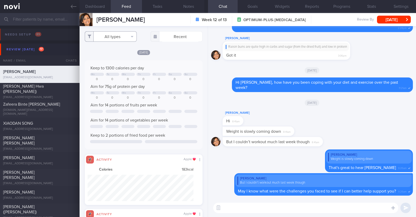
click at [117, 36] on button "All types" at bounding box center [111, 36] width 52 height 10
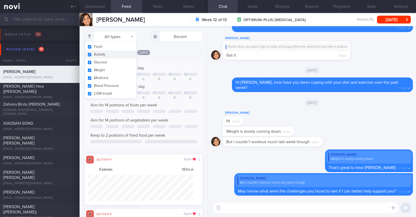
click at [109, 54] on button "Activity" at bounding box center [111, 54] width 52 height 8
checkbox input "false"
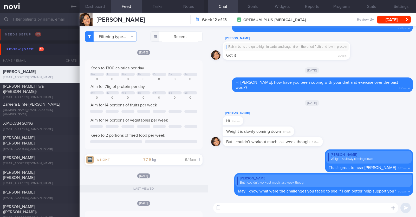
click at [179, 50] on div "[DATE]" at bounding box center [144, 51] width 118 height 5
click at [246, 206] on textarea at bounding box center [305, 207] width 185 height 10
type textarea "Hi Diana, happy Tuesday:)"
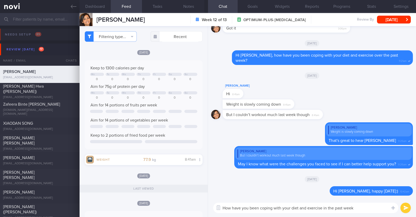
type textarea "How have you been coping with your diet and exercise in the past week?"
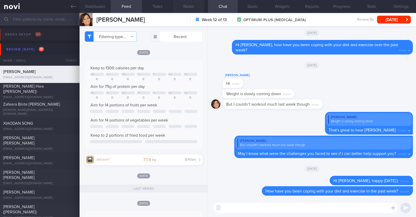
click at [189, 6] on button "Notes" at bounding box center [188, 6] width 31 height 13
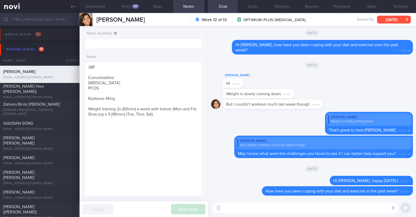
click at [384, 17] on button "[DATE]" at bounding box center [394, 20] width 34 height 8
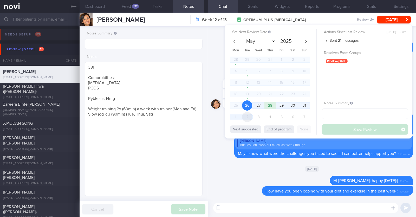
click at [249, 117] on span "2" at bounding box center [247, 117] width 10 height 10
select select "8"
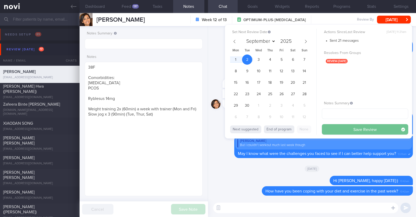
click at [338, 127] on button "Save Review" at bounding box center [365, 129] width 86 height 10
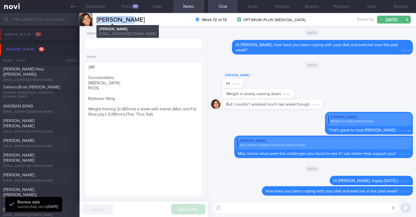
drag, startPoint x: 134, startPoint y: 19, endPoint x: 97, endPoint y: 20, distance: 37.0
click at [97, 20] on div "Diana John Diana John tittu100@gmail.com Week 12 of 13 OPTIMUM-PLUS-RYBELSUS Re…" at bounding box center [248, 19] width 337 height 13
copy span "Diana John"
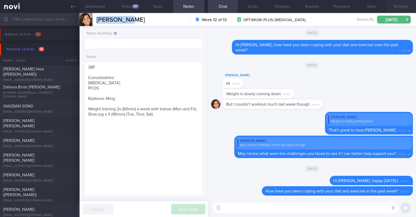
click at [408, 5] on button "Settings" at bounding box center [402, 6] width 30 height 13
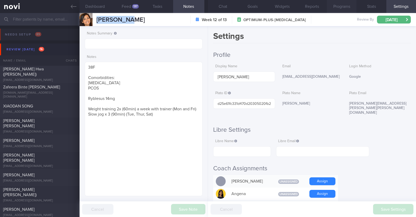
click at [336, 5] on button "Programs" at bounding box center [342, 6] width 30 height 13
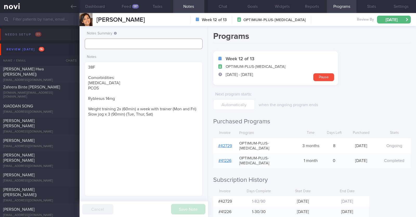
click at [173, 46] on input "text" at bounding box center [144, 44] width 118 height 10
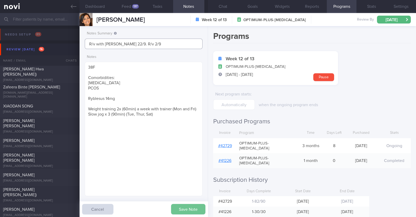
type input "R/v with Dr Kyle 22/9. R/v 2/9"
click at [182, 209] on button "Save Note" at bounding box center [188, 209] width 34 height 10
type input "R/v with Dr Kyle 22/9. R/v 2/9"
click at [54, 73] on div "[PERSON_NAME] Hwa ([PERSON_NAME])" at bounding box center [39, 71] width 72 height 10
type textarea "53M Comorbidities Pre-DM (dx pre-COVID19): not on meds, not on f/up, will self-…"
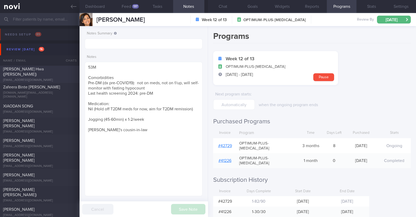
select select "7"
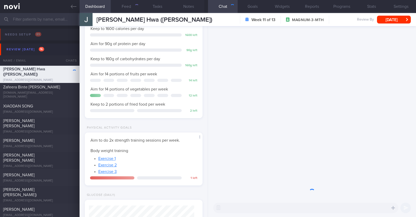
scroll to position [59, 104]
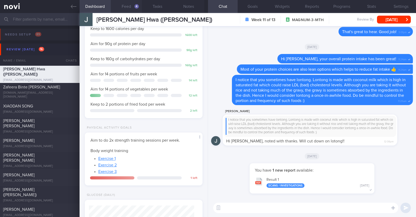
click at [138, 4] on button "Feed 4" at bounding box center [126, 6] width 31 height 13
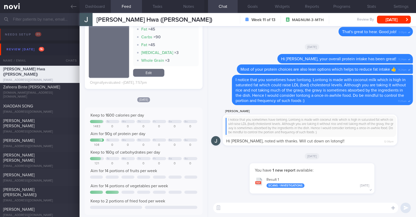
scroll to position [494, 0]
click at [198, 114] on div "All types Food Activity Glucose Weight Medicine Blood Pressure CGM Install Rece…" at bounding box center [144, 121] width 128 height 191
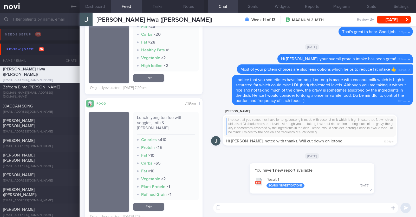
scroll to position [859, 0]
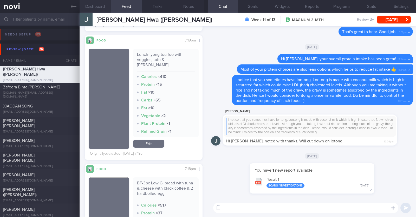
click at [96, 5] on button "Dashboard" at bounding box center [95, 6] width 31 height 13
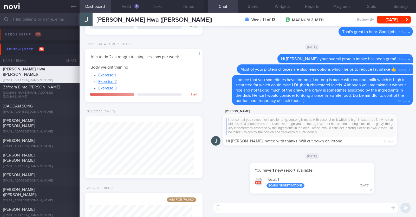
scroll to position [146, 0]
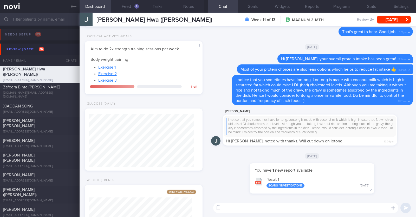
click at [239, 209] on textarea at bounding box center [305, 207] width 185 height 10
click at [267, 207] on textarea "Hi Jack, happy Tuesday" at bounding box center [305, 207] width 185 height 10
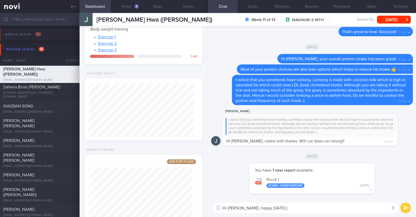
scroll to position [195, 0]
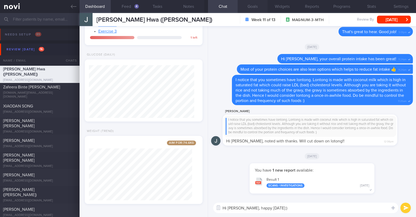
type textarea "Hi Jack, happy Tuesday:)"
click at [345, 9] on button "Programs" at bounding box center [342, 6] width 30 height 13
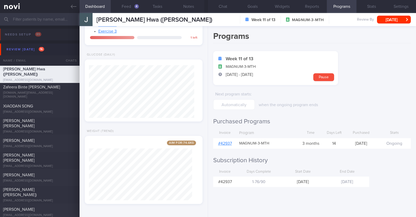
click at [220, 143] on link "# 42937" at bounding box center [225, 143] width 14 height 4
click at [223, 3] on button "Chat" at bounding box center [223, 6] width 30 height 13
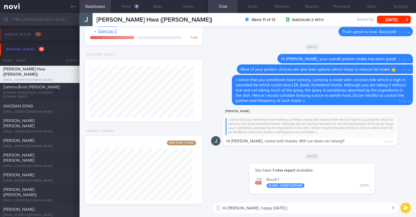
click at [208, 0] on button "Chat" at bounding box center [223, 6] width 30 height 13
click at [402, 209] on button "submit" at bounding box center [406, 207] width 10 height 10
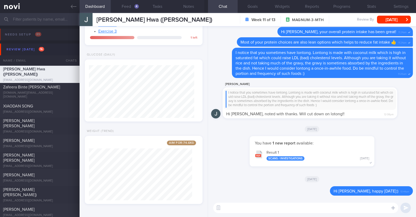
click at [341, 209] on textarea at bounding box center [305, 207] width 185 height 10
type textarea "May I check in on your current weight?"
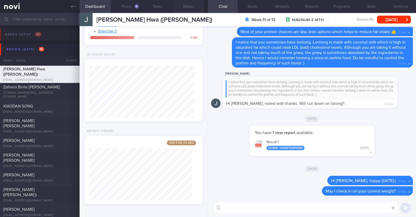
click at [191, 3] on button "Notes" at bounding box center [188, 6] width 31 height 13
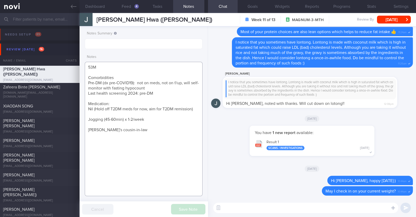
click at [157, 140] on textarea "53M Comorbidities Pre-DM (dx pre-COVID19): not on meds, not on f/up, will self-…" at bounding box center [144, 129] width 118 height 134
paste textarea "Weight 84.5 kg Height 172 cm Body Mass Index (BMI) 28.6"
type textarea "53M Comorbidities Pre-DM (dx pre-COVID19): not on meds, not on f/up, will self-…"
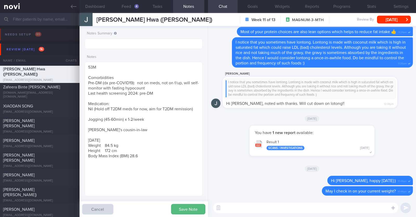
select select "7"
click at [99, 144] on textarea "53M Comorbidities Pre-DM (dx pre-COVID19): not on meds, not on f/up, will self-…" at bounding box center [144, 129] width 118 height 134
drag, startPoint x: 118, startPoint y: 150, endPoint x: 83, endPoint y: 152, distance: 34.7
click at [83, 152] on div "Notes Summary Notes 53M Comorbidities Pre-DM (dx pre-COVID19): not on meds, not…" at bounding box center [144, 121] width 129 height 191
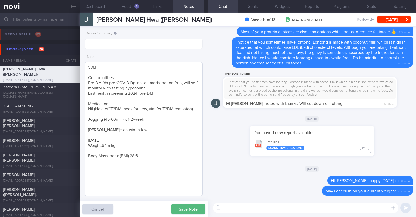
click at [103, 137] on textarea "53M Comorbidities Pre-DM (dx pre-COVID19): not on meds, not on f/up, will self-…" at bounding box center [144, 129] width 118 height 134
click at [99, 144] on textarea "53M Comorbidities Pre-DM (dx pre-COVID19): not on meds, not on f/up, will self-…" at bounding box center [144, 129] width 118 height 134
click at [102, 152] on textarea "53M Comorbidities Pre-DM (dx pre-COVID19): not on meds, not on f/up, will self-…" at bounding box center [144, 129] width 118 height 134
click at [93, 155] on textarea "53M Comorbidities Pre-DM (dx pre-COVID19): not on meds, not on f/up, will self-…" at bounding box center [144, 129] width 118 height 134
click at [95, 156] on textarea "53M Comorbidities Pre-DM (dx pre-COVID19): not on meds, not on f/up, will self-…" at bounding box center [144, 129] width 118 height 134
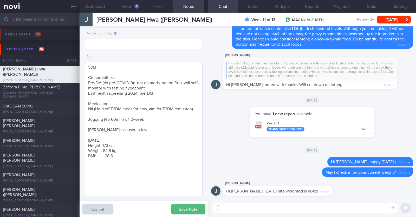
click at [122, 151] on textarea "53M Comorbidities Pre-DM (dx pre-COVID19): not on meds, not on f/up, will self-…" at bounding box center [144, 129] width 118 height 134
type textarea "53M Comorbidities Pre-DM (dx pre-COVID19): not on meds, not on f/up, will self-…"
click at [271, 157] on div "Delete Hi Jack, happy Tuesday:) 10:44am" at bounding box center [312, 162] width 202 height 10
click at [254, 209] on textarea at bounding box center [305, 207] width 185 height 10
type textarea "Hi Jack, thank you for updating me:)"
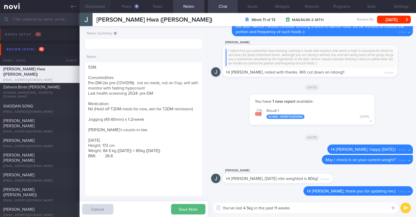
type textarea "You've lost 4.5kg in the past 11 weeks"
click at [97, 7] on button "Dashboard" at bounding box center [95, 6] width 31 height 13
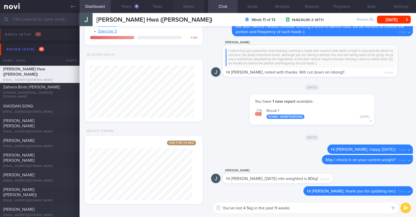
click at [187, 8] on button "Notes" at bounding box center [188, 6] width 31 height 13
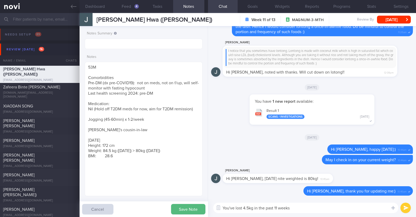
click at [300, 205] on textarea "You've lost 4.5kg in the past 11 weeks" at bounding box center [305, 207] width 185 height 10
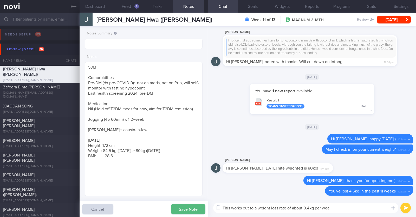
type textarea "This works out to a weight loss rate of about 0.4kg per week"
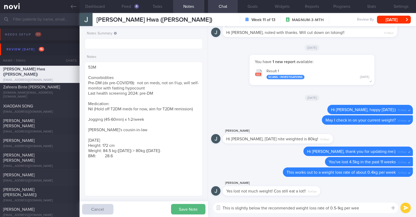
type textarea "This is slightly below the recommended weight loss rate of 0.5-1kg per week"
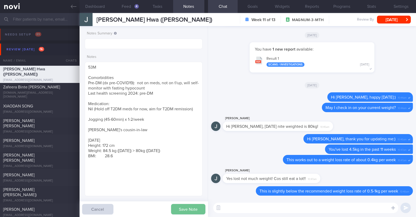
click at [181, 208] on button "Save Note" at bounding box center [188, 209] width 34 height 10
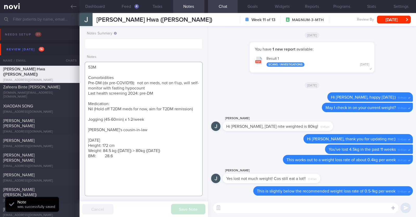
click at [113, 156] on textarea "53M Comorbidities Pre-DM (dx pre-COVID19): not on meds, not on f/up, will self-…" at bounding box center [144, 129] width 118 height 134
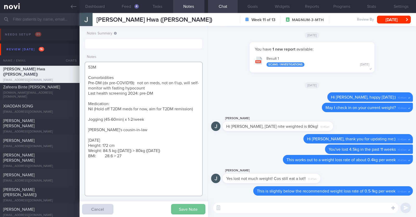
type textarea "53M Comorbidities Pre-DM (dx pre-COVID19): not on meds, not on f/up, will self-…"
click at [186, 207] on button "Save Note" at bounding box center [188, 209] width 34 height 10
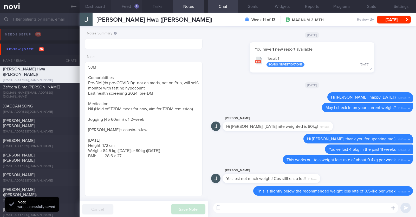
click at [129, 4] on button "Feed 4" at bounding box center [126, 6] width 31 height 13
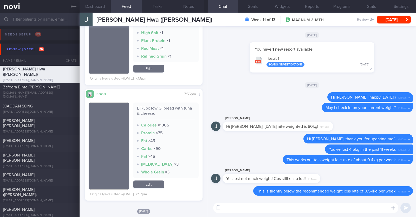
scroll to position [427, 0]
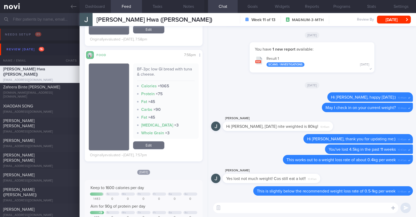
click at [169, 171] on div "[DATE]" at bounding box center [144, 171] width 118 height 5
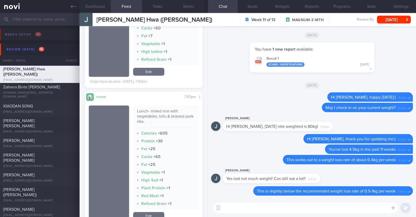
scroll to position [223, 0]
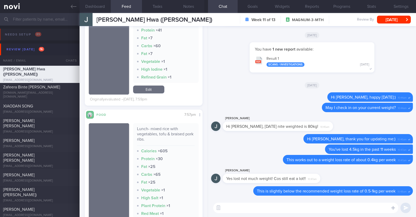
click at [226, 209] on textarea at bounding box center [305, 207] width 185 height 10
type textarea "M"
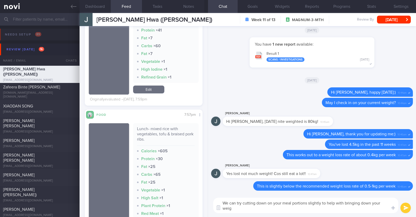
scroll to position [0, 0]
type textarea "We can try cutting down on your meal portions slightly to help with bringing do…"
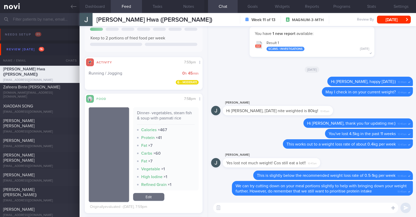
scroll to position [117, 0]
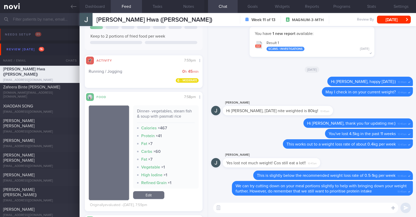
click at [237, 208] on textarea at bounding box center [305, 207] width 185 height 10
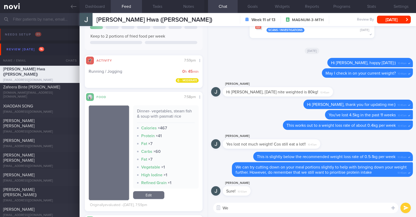
type textarea "W"
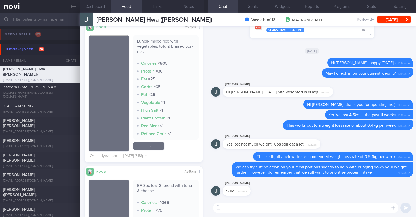
scroll to position [0, 0]
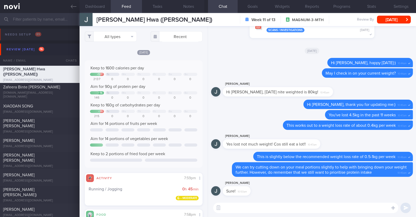
paste textarea "👍"
type textarea "👍"
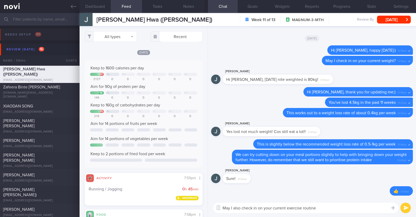
type textarea "May I also check in on your current exercise routine?"
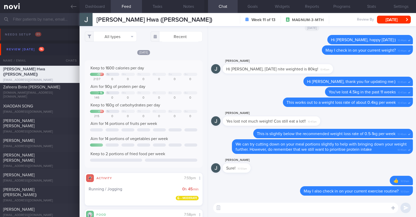
click at [110, 30] on div "All types Food Activity Glucose Weight Medicine Blood Pressure CGM Install Rece…" at bounding box center [144, 121] width 128 height 191
click at [109, 37] on button "All types" at bounding box center [111, 36] width 52 height 10
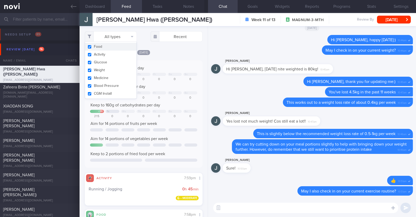
click at [105, 49] on button "Food" at bounding box center [111, 47] width 52 height 8
checkbox input "false"
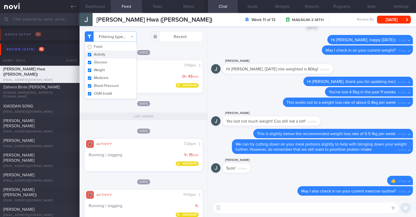
scroll to position [53, 105]
click at [174, 53] on div "[DATE]" at bounding box center [144, 51] width 118 height 5
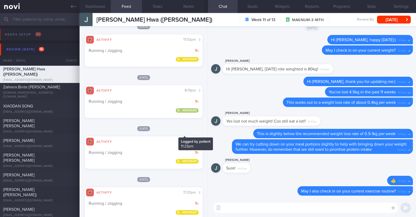
scroll to position [162, 0]
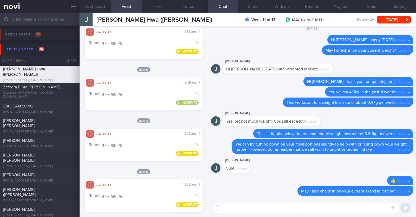
click at [257, 209] on textarea at bounding box center [305, 207] width 185 height 10
type textarea "I can see that you do quite a bit of running throughout the week"
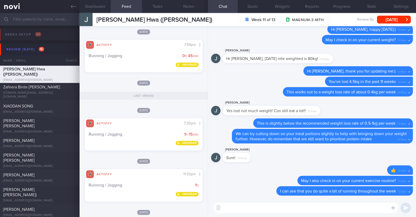
scroll to position [0, 0]
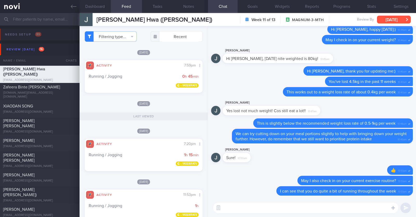
click at [384, 18] on button "[DATE]" at bounding box center [394, 20] width 34 height 8
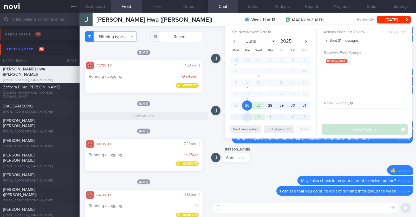
click at [247, 115] on span "2" at bounding box center [247, 117] width 10 height 10
select select "8"
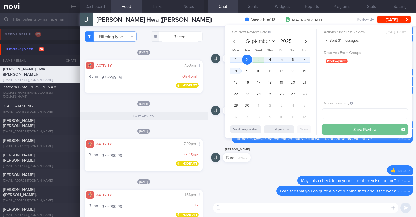
click at [327, 126] on button "Save Review" at bounding box center [365, 129] width 86 height 10
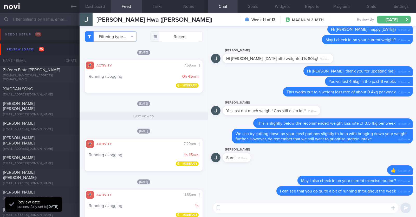
scroll to position [53, 105]
click at [196, 4] on button "Notes" at bounding box center [188, 6] width 31 height 13
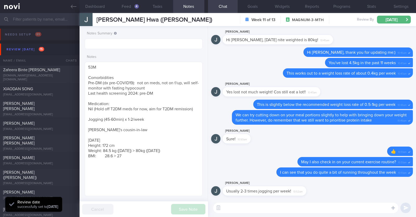
click at [175, 27] on div "Notes Summary Notes 53M Comorbidities Pre-DM (dx pre-COVID19): not on meds, not…" at bounding box center [144, 121] width 129 height 191
click at [260, 204] on textarea at bounding box center [305, 207] width 185 height 10
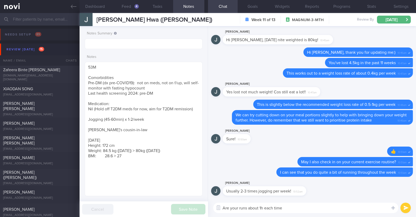
type textarea "Are your runs about 1h each time?"
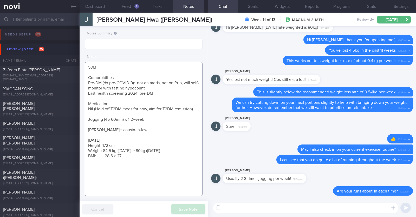
click at [132, 119] on textarea "53M Comorbidities Pre-DM (dx pre-COVID19): not on meds, not on f/up, will self-…" at bounding box center [144, 129] width 118 height 134
type textarea "53M Comorbidities Pre-DM (dx pre-COVID19): not on meds, not on f/up, will self-…"
click at [180, 207] on button "Save Note" at bounding box center [188, 209] width 34 height 10
click at [236, 209] on textarea at bounding box center [305, 207] width 185 height 10
type textarea "H"
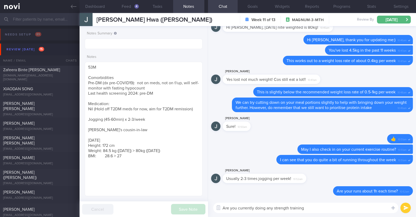
type textarea "Are you currently doing any strength training?"
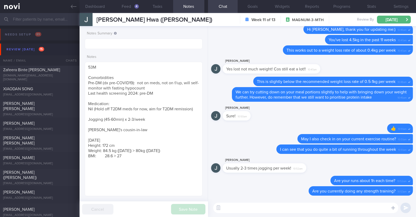
select select "8"
click at [62, 71] on div "Zafeera Binte Ghulam Haider" at bounding box center [39, 69] width 72 height 5
type input "R/v with Dr SA 30/9."
type textarea "43F Comorbidities: 1. Hypercholesterolemia - diagnosed in 2018 2. Mild asthma -…"
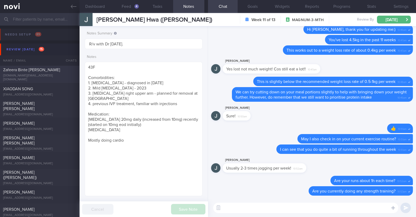
select select "7"
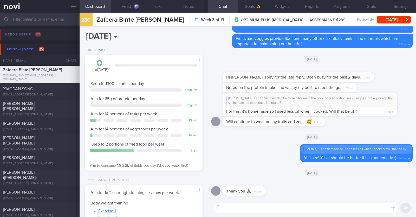
scroll to position [59, 104]
click at [135, 10] on button "Feed 17" at bounding box center [126, 6] width 31 height 13
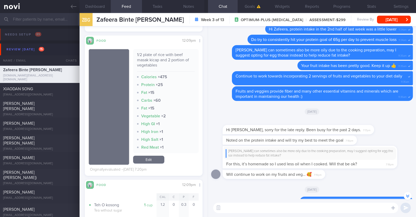
scroll to position [-50, 0]
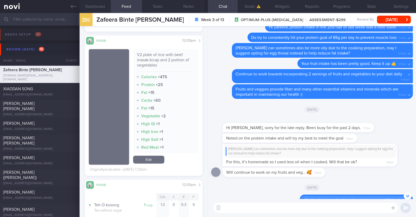
click at [274, 204] on textarea at bounding box center [305, 207] width 185 height 10
type textarea "Hi Zafeera, happy Tuesday:)"
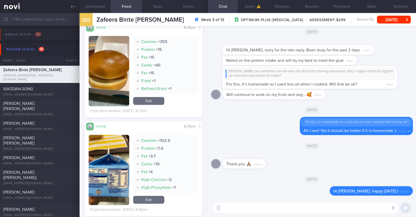
scroll to position [321, 0]
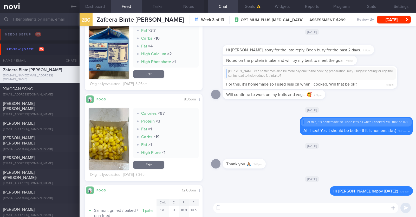
click at [186, 158] on div "Calories × 97 Protein × 3 Fat × 1 Carbs × 19 Fat × 1 High Fibre × 1 Edit" at bounding box center [166, 139] width 66 height 62
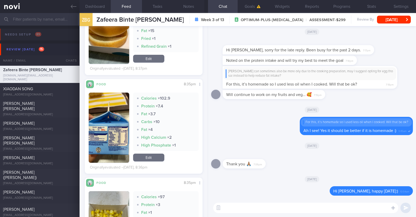
scroll to position [237, 0]
click at [231, 205] on textarea at bounding box center [305, 207] width 185 height 10
click at [117, 136] on button "button" at bounding box center [109, 128] width 41 height 70
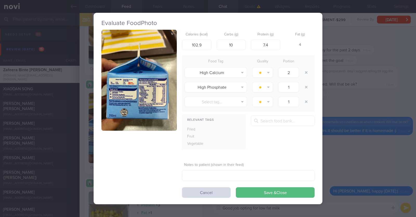
click at [134, 116] on button "button" at bounding box center [139, 80] width 75 height 101
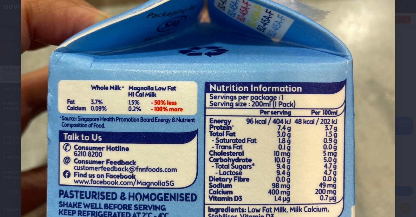
scroll to position [180, 0]
click at [388, 105] on img at bounding box center [208, 91] width 375 height 500
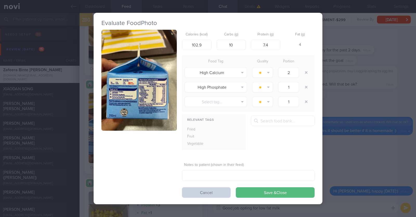
click at [213, 192] on button "Cancel" at bounding box center [206, 192] width 49 height 10
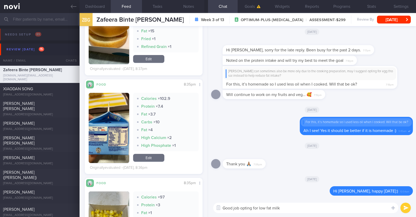
click at [289, 210] on textarea "Good job opting for low fat milk" at bounding box center [305, 207] width 185 height 10
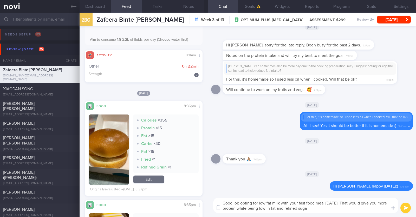
type textarea "Good job opting for low fat milk with your fast food meal yesterday. That would…"
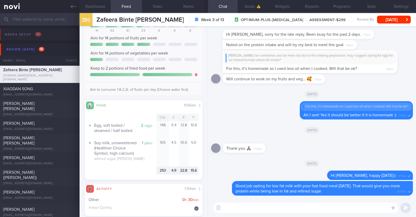
click at [251, 206] on textarea at bounding box center [305, 207] width 185 height 10
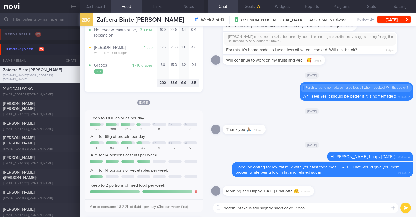
scroll to position [584, 0]
type textarea "Protein intake is still slightly short of your goal"
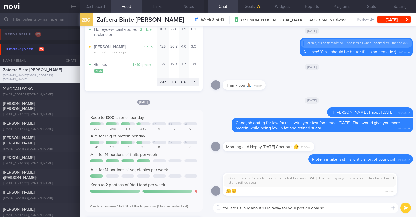
click at [301, 208] on textarea "You are usually about 10+g away for your protien goal so" at bounding box center [305, 207] width 185 height 10
click at [344, 206] on textarea "You are usually about 10+g away for your protein goal so" at bounding box center [305, 207] width 185 height 10
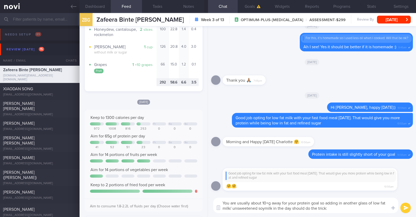
type textarea "You are usually about 10+g away for your protein goal so adding in another glas…"
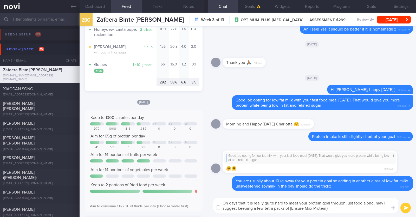
paste textarea "https://www.fairprice.com.sg/product/a-max-prt-f-vnl4x330-13214918"
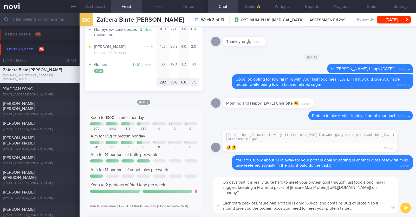
click at [285, 207] on textarea "On days that it is really quite hard to meet your protein goal through just foo…" at bounding box center [305, 194] width 185 height 36
click at [361, 209] on textarea "On days that it is really quite hard to meet your protein goal through just foo…" at bounding box center [305, 194] width 185 height 36
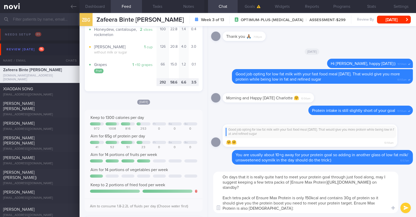
type textarea "On days that it is really quite hard to meet your protein goal through just foo…"
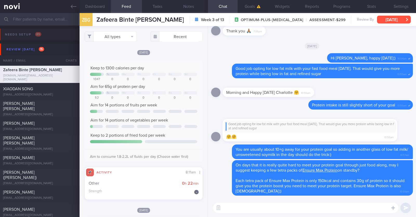
click at [393, 18] on button "[DATE]" at bounding box center [394, 20] width 34 height 8
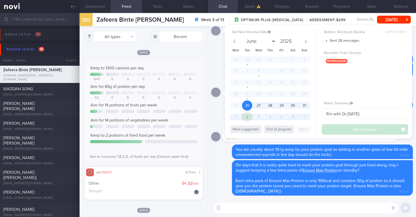
click at [248, 117] on span "2" at bounding box center [247, 117] width 10 height 10
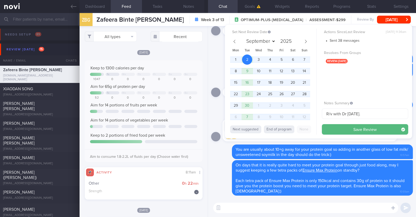
click at [248, 117] on span "7" at bounding box center [247, 117] width 10 height 10
select select "9"
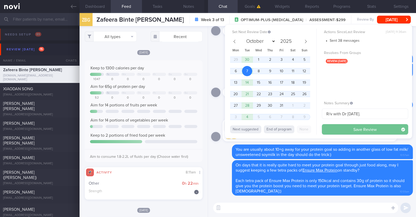
click at [340, 130] on button "Save Review" at bounding box center [365, 129] width 86 height 10
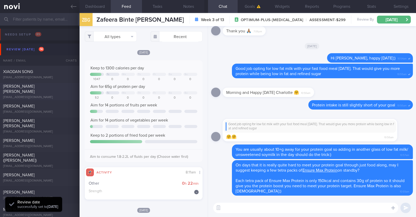
click at [50, 95] on div "[EMAIL_ADDRESS][DOMAIN_NAME]" at bounding box center [39, 97] width 73 height 4
type input "R/v with Dr [PERSON_NAME] 1/10"
type textarea "44M Comorbidities: T2DM - not on medications f/up GP White Coat (Telemed) HTN H…"
select select "7"
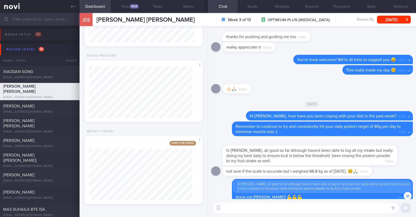
scroll to position [-143, 0]
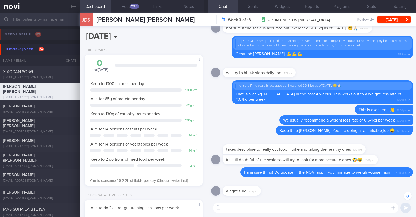
select select "7"
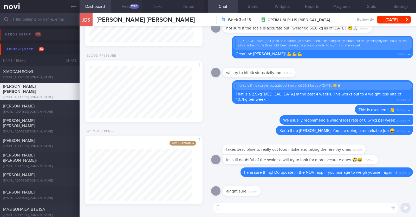
click at [137, 7] on div "1265" at bounding box center [134, 6] width 9 height 4
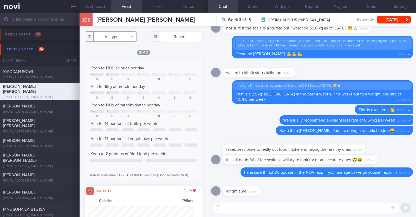
click at [126, 36] on button "All types" at bounding box center [111, 36] width 52 height 10
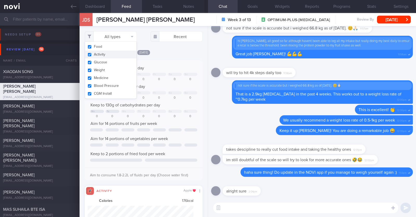
click at [109, 55] on button "Activity" at bounding box center [111, 54] width 52 height 8
checkbox input "false"
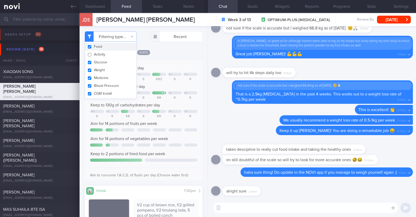
click at [174, 50] on div "[DATE]" at bounding box center [144, 51] width 118 height 5
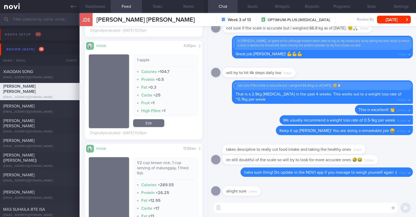
click at [197, 143] on div "Food Share 11:30am [DATE] cup brown rice, 1 cup serving of malunggay, 1 fried f…" at bounding box center [144, 209] width 118 height 132
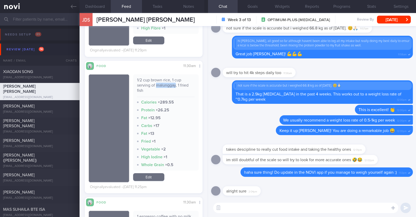
drag, startPoint x: 155, startPoint y: 83, endPoint x: 173, endPoint y: 84, distance: 18.3
click at [173, 84] on div "1/2 cup brown rice, 1 cup serving of malunggay, 1 fried fish" at bounding box center [166, 87] width 58 height 20
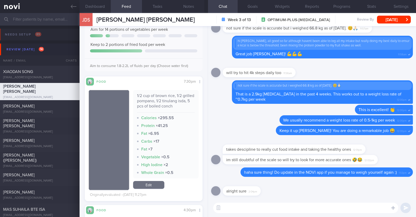
scroll to position [108, 0]
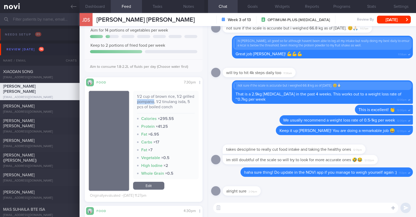
drag, startPoint x: 147, startPoint y: 101, endPoint x: 164, endPoint y: 100, distance: 16.7
click at [164, 100] on div "1/2 cup of brown rice, 1/2 grilled pompano, 1/2 tinulang isda, 5 pcs of boiled …" at bounding box center [166, 104] width 58 height 20
copy div "pompano"
drag, startPoint x: 172, startPoint y: 101, endPoint x: 142, endPoint y: 107, distance: 31.1
click at [142, 107] on div "1/2 cup of brown rice, 1/2 grilled pompano, 1/2 tinulang isda, 5 pcs of boiled …" at bounding box center [166, 104] width 58 height 20
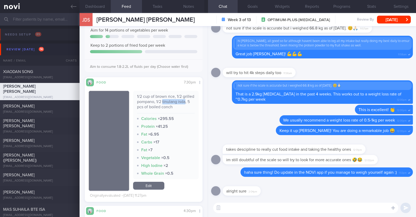
copy div "tinulang isda"
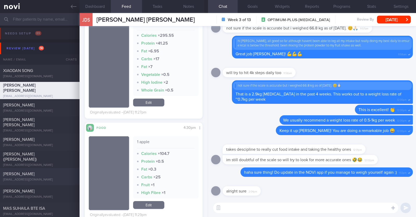
scroll to position [0, 0]
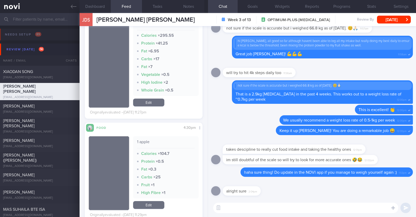
click at [237, 207] on textarea at bounding box center [305, 207] width 185 height 10
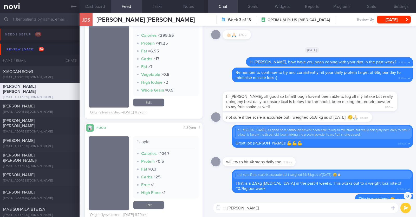
scroll to position [-90, 0]
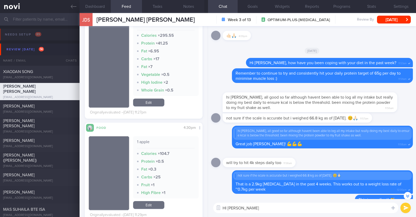
click at [226, 204] on textarea "HI [PERSON_NAME]" at bounding box center [305, 207] width 185 height 10
click at [243, 207] on textarea "Hi [PERSON_NAME]" at bounding box center [305, 207] width 185 height 10
type textarea "Hi [PERSON_NAME], happy [DATE]"
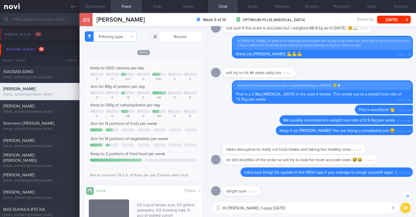
select select "7"
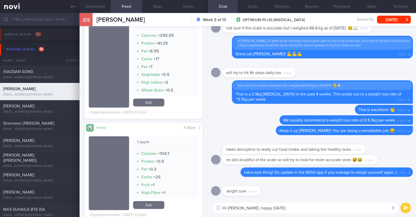
type textarea "Hi [PERSON_NAME], happy [DATE]:)"
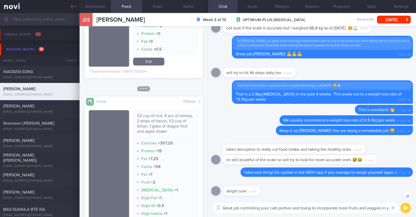
scroll to position [-32, 0]
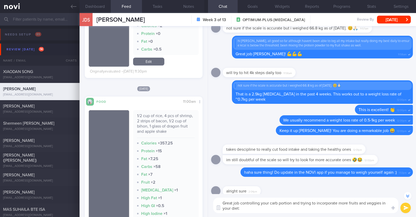
type textarea "Great job controlling your carb portion and trying to incorporate more fruits a…"
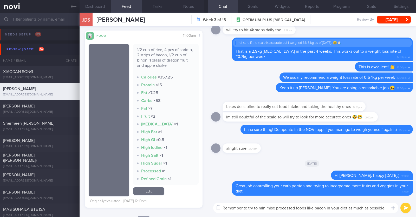
scroll to position [-4, 0]
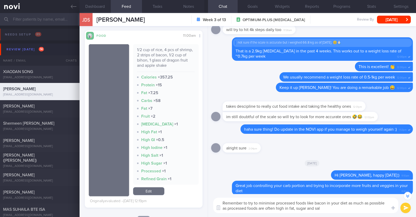
type textarea "Remember to try to minimise processed foods like bacon in your diet as much as …"
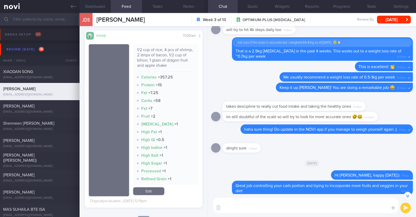
scroll to position [0, 0]
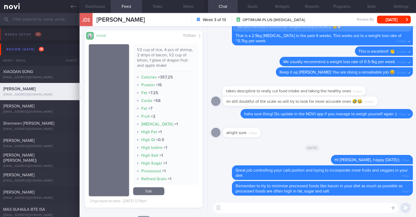
click at [384, 24] on div "JdS [PERSON_NAME] [PERSON_NAME] [PERSON_NAME][EMAIL_ADDRESS][DOMAIN_NAME] Week …" at bounding box center [248, 19] width 337 height 13
click at [387, 18] on button "[DATE]" at bounding box center [394, 20] width 34 height 8
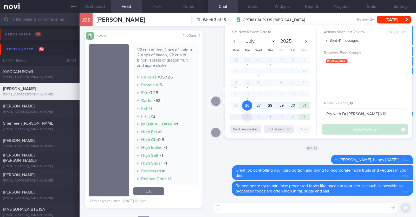
click at [245, 116] on span "2" at bounding box center [247, 117] width 10 height 10
select select "8"
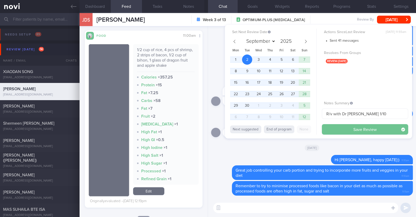
click at [341, 131] on button "Save Review" at bounding box center [365, 129] width 86 height 10
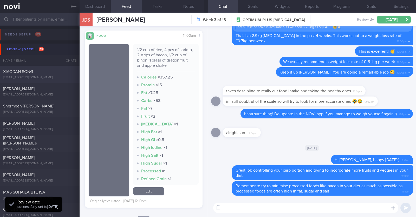
click at [47, 68] on div "XIAODAN SONG [EMAIL_ADDRESS][DOMAIN_NAME] [DATE] [DATE] OPTIMUM-PLUS-[MEDICAL_D…" at bounding box center [208, 74] width 416 height 17
type input "R/v with Dr [PERSON_NAME] on 22/8"
type textarea "45F Co-morbidities: Hx of GDM Migraine Stable [MEDICAL_DATA] in brain Medicatio…"
select select "7"
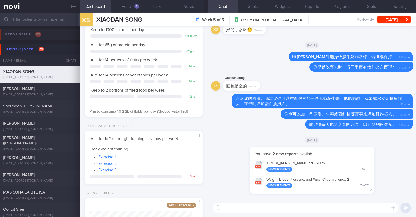
scroll to position [59, 104]
click at [130, 8] on button "Feed 4" at bounding box center [126, 6] width 31 height 13
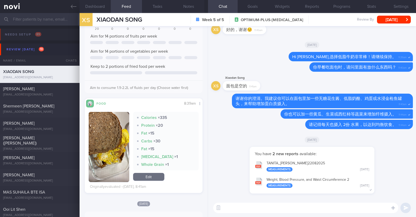
scroll to position [69, 0]
click at [111, 154] on button "button" at bounding box center [109, 146] width 41 height 70
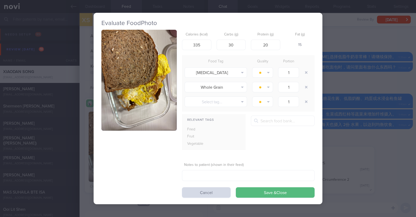
click at [87, 147] on div "Evaluate Food Photo Calories (kcal) 335 Carbs (g) 30 Protein (g) 20 Fat (g) 15 …" at bounding box center [208, 108] width 416 height 217
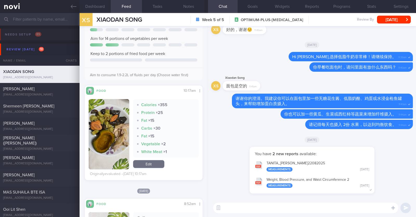
scroll to position [302, 0]
click at [116, 149] on button "button" at bounding box center [109, 133] width 41 height 70
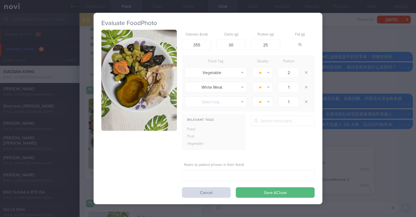
click at [86, 141] on div "Evaluate Food Photo Calories (kcal) 355 Carbs (g) 30 Protein (g) 25 Fat (g) 15 …" at bounding box center [208, 108] width 416 height 217
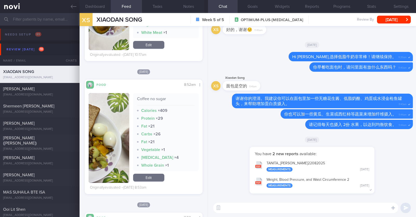
scroll to position [420, 0]
click at [94, 142] on button "button" at bounding box center [109, 138] width 41 height 90
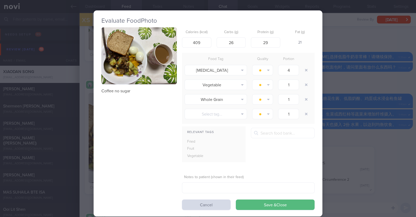
click at [83, 148] on div "Evaluate Food Photo Coffee no sugar Calories (kcal) 409 Carbs (g) 26 Protein (g…" at bounding box center [208, 108] width 416 height 217
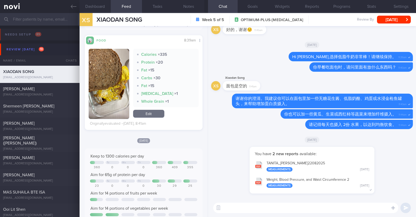
click at [245, 208] on textarea at bounding box center [305, 207] width 185 height 10
paste textarea "早餐包含了蛋白质和蔬菜，做得很好。"
type textarea "Hi Xiaodan, 早餐包含了蛋白质和蔬菜，做得很好。"
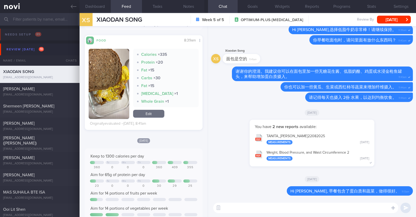
click at [254, 207] on textarea at bounding box center [305, 207] width 185 height 10
paste textarea "这能帮助您更好地达成每天65克的蛋白质目标。"
click at [281, 207] on textarea "这能帮助您更好地达成每天65克的蛋白质目标。" at bounding box center [305, 207] width 185 height 10
type textarea "这能帮助您更好地达成每天65g的蛋白质目标。"
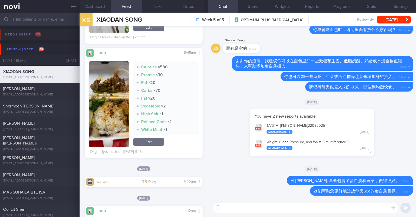
scroll to position [1075, 0]
click at [183, 9] on button "Notes" at bounding box center [188, 6] width 31 height 13
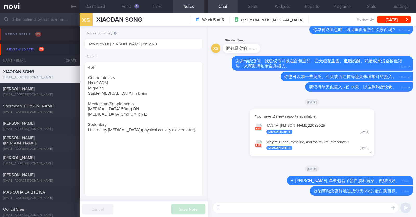
click at [230, 207] on textarea at bounding box center [305, 207] width 185 height 10
paste textarea "请问你最近运动的情况怎么样？"
type textarea "请问你最近运动的情况怎么样？"
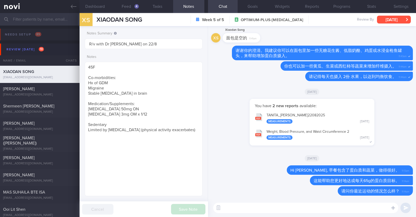
click at [397, 20] on button "[DATE]" at bounding box center [394, 20] width 34 height 8
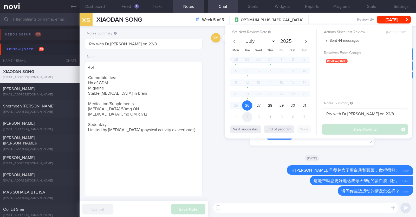
click at [248, 118] on span "2" at bounding box center [247, 117] width 10 height 10
select select "8"
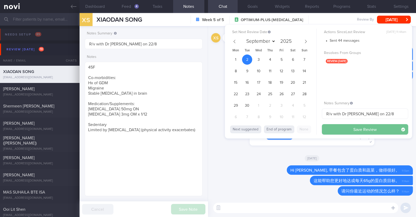
click at [349, 128] on button "Save Review" at bounding box center [365, 129] width 86 height 10
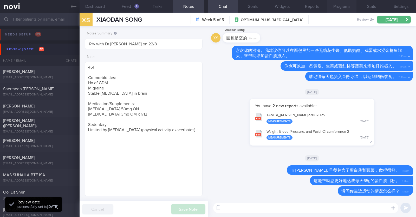
click at [344, 6] on button "Programs" at bounding box center [342, 6] width 30 height 13
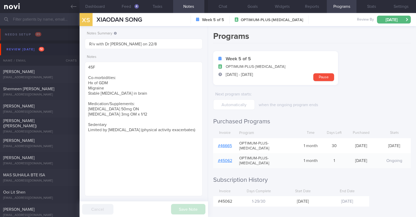
drag, startPoint x: 315, startPoint y: 9, endPoint x: 225, endPoint y: 143, distance: 161.8
click at [225, 143] on div "Dashboard Feed 4 Tasks Notes Chat Goals Widgets Reports Programs Stats Settings…" at bounding box center [248, 115] width 337 height 204
click at [225, 143] on link "# 46665" at bounding box center [225, 145] width 14 height 4
click at [284, 7] on button "Widgets" at bounding box center [283, 6] width 30 height 13
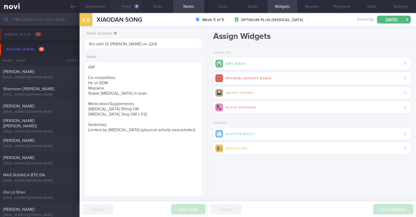
click at [125, 9] on button "Feed 4" at bounding box center [126, 6] width 31 height 13
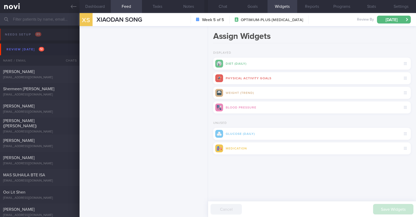
scroll to position [461, 0]
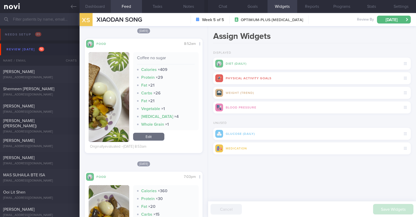
click at [94, 7] on button "Dashboard" at bounding box center [95, 6] width 31 height 13
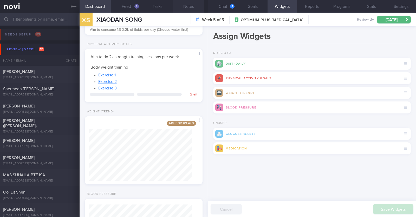
click at [189, 10] on button "Notes" at bounding box center [188, 6] width 31 height 13
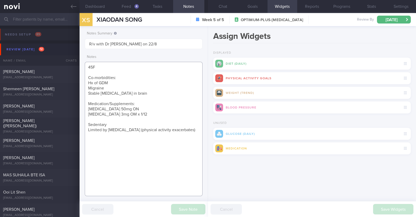
click at [185, 131] on textarea "45F Co-morbidities: Hx of GDM Migraine Stable arachnoid cyst in brain Medicatio…" at bounding box center [144, 129] width 118 height 134
paste textarea "Weight 75.5 kg Height 152 cm Body Mass Index (BMI) 32.7"
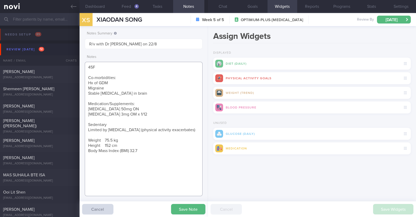
click at [90, 135] on textarea "45F Co-morbidities: Hx of GDM Migraine Stable arachnoid cyst in brain Medicatio…" at bounding box center [144, 129] width 118 height 134
drag, startPoint x: 121, startPoint y: 152, endPoint x: 83, endPoint y: 152, distance: 38.3
click at [83, 152] on div "Notes Summary R/v with Dr JJ on 22/8 Notes 45F Co-morbidities: Hx of GDM Migrai…" at bounding box center [144, 121] width 129 height 191
click at [90, 140] on textarea "45F Co-morbidities: Hx of GDM Migraine Stable arachnoid cyst in brain Medicatio…" at bounding box center [144, 129] width 118 height 134
paste textarea "Height 152 cm"
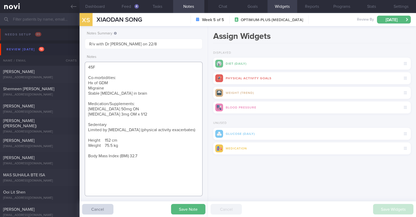
click at [99, 140] on textarea "45F Co-morbidities: Hx of GDM Migraine Stable arachnoid cyst in brain Medicatio…" at bounding box center [144, 129] width 118 height 134
click at [101, 144] on textarea "45F Co-morbidities: Hx of GDM Migraine Stable arachnoid cyst in brain Medicatio…" at bounding box center [144, 129] width 118 height 134
click at [152, 155] on textarea "45F Co-morbidities: Hx of GDM Migraine Stable arachnoid cyst in brain Medicatio…" at bounding box center [144, 129] width 118 height 134
paste textarea "eight 77.1 kg Height 152 cm Body Mass Index (BMI) 33.4"
click at [119, 165] on textarea "45F Co-morbidities: Hx of GDM Migraine Stable arachnoid cyst in brain Medicatio…" at bounding box center [144, 129] width 118 height 134
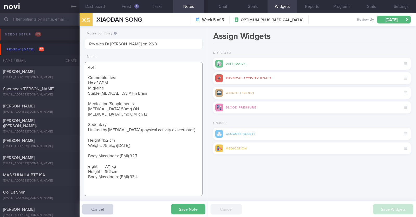
click at [135, 145] on textarea "45F Co-morbidities: Hx of GDM Migraine Stable arachnoid cyst in brain Medicatio…" at bounding box center [144, 129] width 118 height 134
paste textarea "77.1 kg"
drag, startPoint x: 142, startPoint y: 176, endPoint x: 132, endPoint y: 175, distance: 10.3
click at [132, 175] on textarea "45F Co-morbidities: Hx of GDM Migraine Stable arachnoid cyst in brain Medicatio…" at bounding box center [144, 129] width 118 height 134
click at [143, 155] on textarea "45F Co-morbidities: Hx of GDM Migraine Stable arachnoid cyst in brain Medicatio…" at bounding box center [144, 129] width 118 height 134
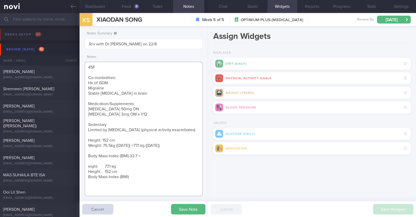
paste textarea "33.4"
click at [122, 156] on textarea "45F Co-morbidities: Hx of GDM Migraine Stable arachnoid cyst in brain Medicatio…" at bounding box center [144, 129] width 118 height 134
drag, startPoint x: 89, startPoint y: 155, endPoint x: 134, endPoint y: 176, distance: 49.4
click at [134, 176] on textarea "45F Co-morbidities: Hx of GDM Migraine Stable arachnoid cyst in brain Medicatio…" at bounding box center [144, 129] width 118 height 134
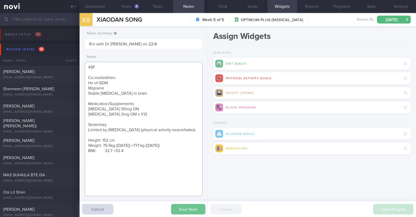
type textarea "45F Co-morbidities: Hx of GDM Migraine Stable [MEDICAL_DATA] in brain Medicatio…"
click at [188, 210] on button "Save Note" at bounding box center [188, 209] width 34 height 10
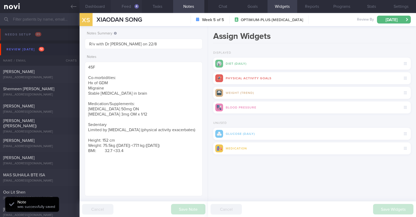
click at [131, 3] on button "Feed 4" at bounding box center [126, 6] width 31 height 13
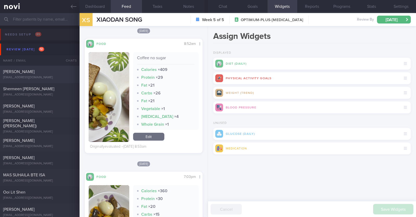
click at [59, 71] on div "Simran Minhas" at bounding box center [39, 71] width 72 height 5
type textarea "22F Nil PMHx Ryblesus 3mg OM for 1 month Cycling 10-15min (outdoor) 1x/week"
select select "7"
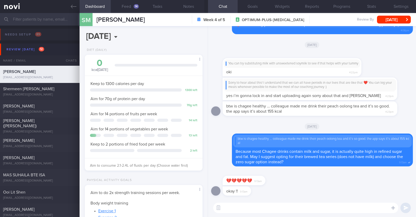
scroll to position [260249, 260204]
click at [133, 5] on button "Feed 14" at bounding box center [126, 6] width 31 height 13
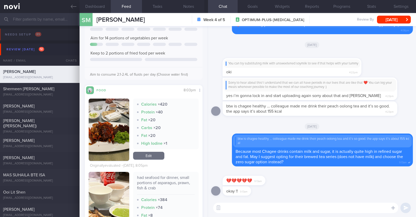
scroll to position [82, 0]
click at [108, 158] on img "button" at bounding box center [109, 129] width 41 height 62
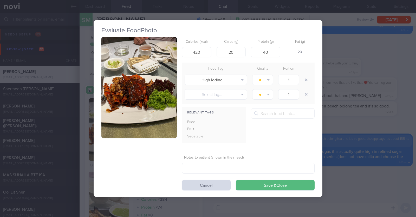
click at [89, 162] on div "Evaluate Food Photo Calories (kcal) 420 Carbs (g) 20 Protein (g) 40 Fat (g) 20 …" at bounding box center [208, 108] width 416 height 217
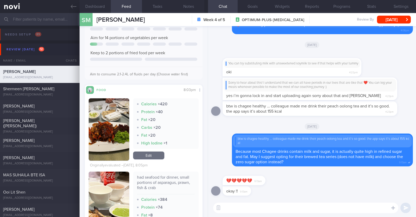
click at [105, 140] on button "button" at bounding box center [109, 129] width 41 height 62
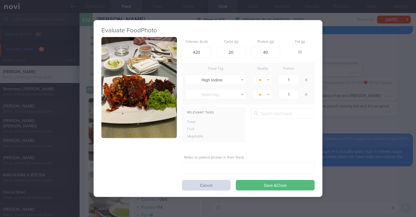
click at [120, 122] on button "button" at bounding box center [139, 87] width 75 height 101
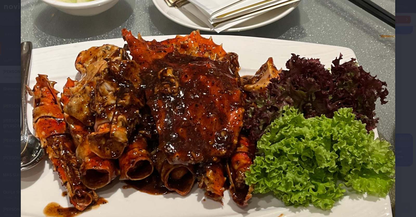
scroll to position [174, 0]
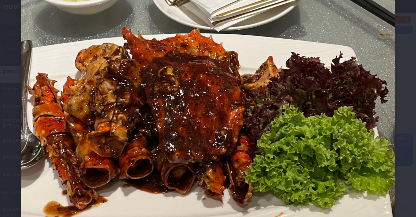
click at [10, 172] on div at bounding box center [208, 96] width 416 height 541
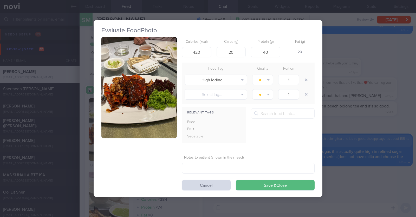
click at [83, 175] on div "Evaluate Food Photo Calories (kcal) 420 Carbs (g) 20 Protein (g) 40 Fat (g) 20 …" at bounding box center [208, 108] width 416 height 217
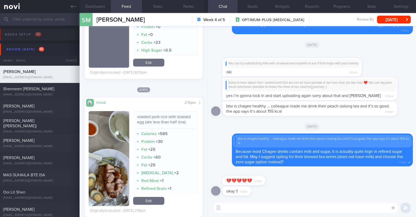
scroll to position [1671, 0]
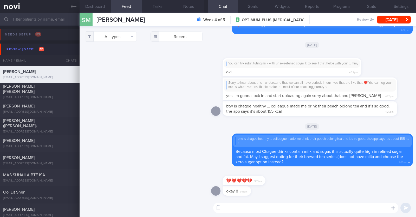
select select "7"
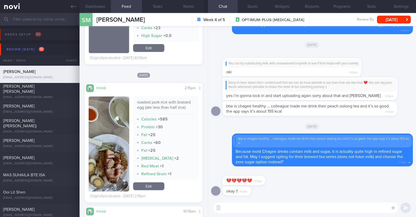
scroll to position [1669, 0]
click at [228, 205] on textarea at bounding box center [305, 207] width 185 height 10
type textarea "HI [PERSON_NAME], happy [DATE]:)"
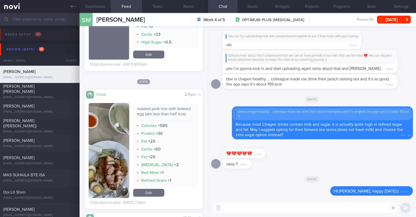
scroll to position [1663, 0]
type textarea "Thank you for logging your meals!"
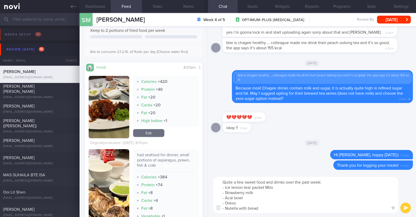
scroll to position [0, 0]
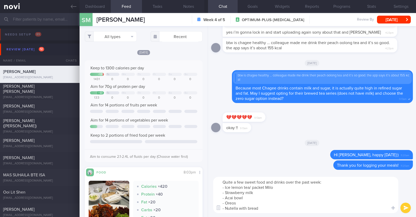
click at [284, 187] on textarea "Quite a few sweet food and drinks over the past week: - Ice lemon tea/ packet M…" at bounding box center [305, 194] width 185 height 36
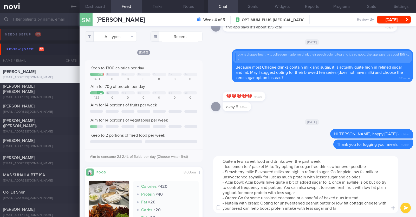
type textarea "Quite a few sweet food and drinks over the past week: - Ice lemon tea/ packet M…"
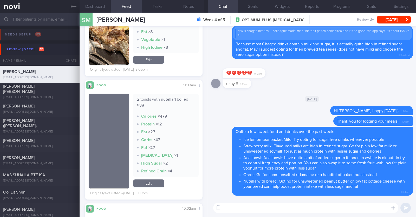
scroll to position [283, 0]
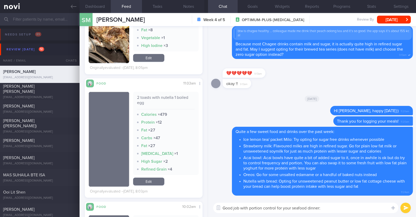
type textarea "Good job with portion control for your seafood dinner:)"
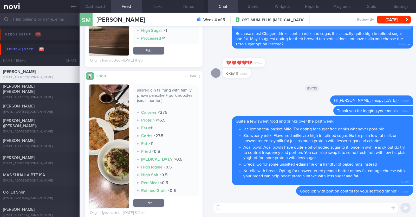
scroll to position [908, 0]
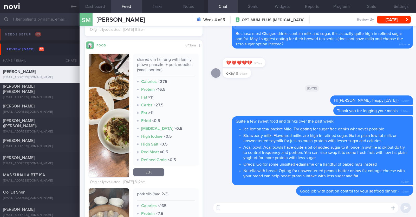
click at [232, 204] on textarea at bounding box center [305, 207] width 185 height 10
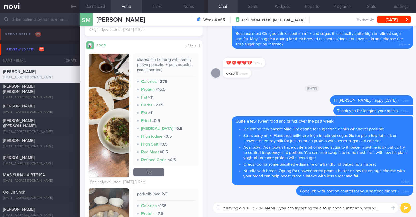
scroll to position [0, 0]
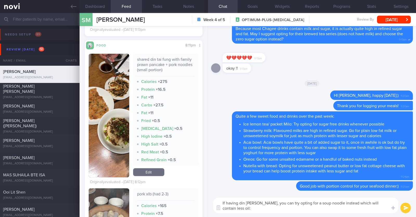
type textarea "If having din [PERSON_NAME], you can try opting for a soup noodle instead which…"
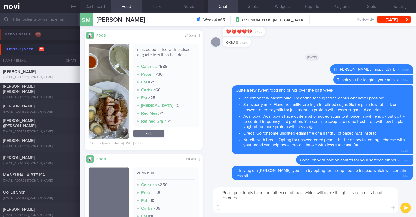
paste textarea "*Loremipsu dolo sitamet* - Consect adi elit: Seddo eius temp incidid utl etdo m…"
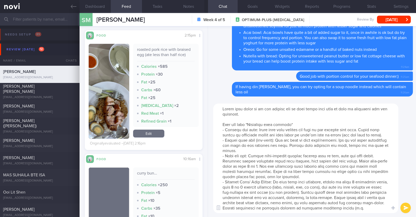
click at [303, 125] on textarea at bounding box center [305, 157] width 185 height 109
type textarea "Lorem ipsu dolor si am con adipisc eli se doei tempo inci utla et dolo ma aliqu…"
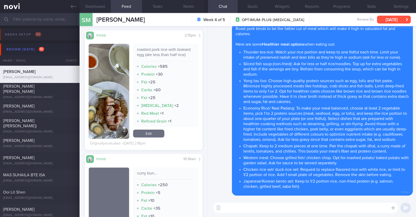
click at [390, 23] on button "[DATE]" at bounding box center [394, 20] width 34 height 8
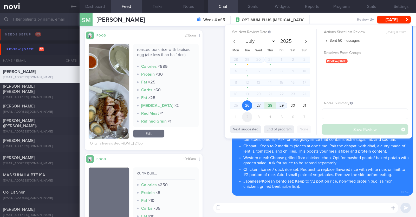
click at [249, 116] on span "2" at bounding box center [247, 117] width 10 height 10
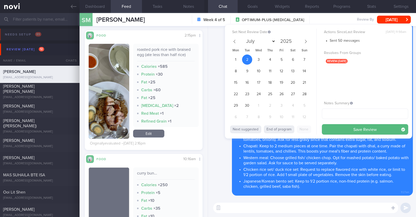
select select "8"
click at [328, 129] on button "Save Review" at bounding box center [365, 129] width 86 height 10
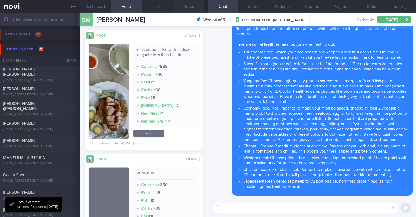
click at [187, 7] on button "Notes" at bounding box center [188, 6] width 31 height 13
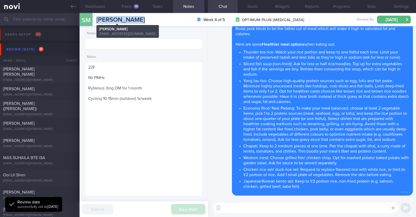
drag, startPoint x: 143, startPoint y: 17, endPoint x: 96, endPoint y: 18, distance: 46.6
click at [96, 18] on div "SM [PERSON_NAME] [PERSON_NAME] [EMAIL_ADDRESS][DOMAIN_NAME] Week 4 of 5 OPTIMUM…" at bounding box center [248, 19] width 337 height 13
copy span "[PERSON_NAME]"
click at [406, 2] on button "Settings" at bounding box center [402, 6] width 30 height 13
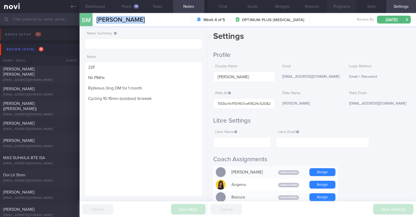
click at [341, 3] on button "Programs" at bounding box center [342, 6] width 30 height 13
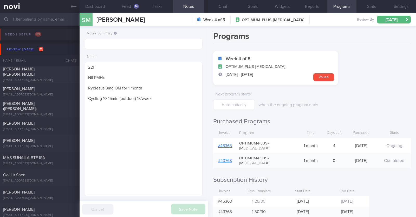
select select "8"
click at [164, 47] on input "text" at bounding box center [144, 44] width 118 height 10
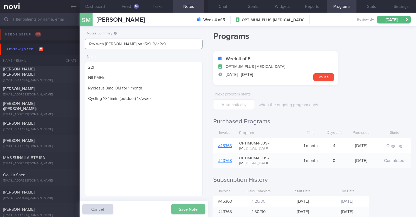
type input "R/v with [PERSON_NAME] on 15/9. R/v 2/9"
click at [202, 211] on button "Save Note" at bounding box center [188, 209] width 34 height 10
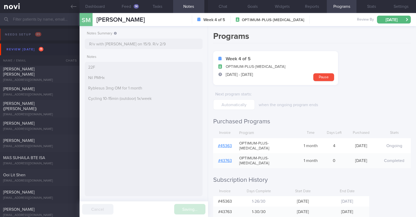
click at [202, 211] on div "Saving... Cancel" at bounding box center [144, 209] width 129 height 16
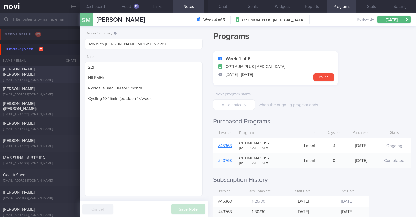
click at [55, 67] on div "Shermeen Lim Li Fang shermeenlim@gmail.com Today 7 days ago OPTIMUM-PLUS-RYBELS…" at bounding box center [208, 74] width 416 height 17
type input "R/v with Dr JJ on 28/10. R/v 19/8"
type textarea "47F Co-morbidities: HTN HLD Medication/Supplements: [MEDICAL_DATA] 10mg 3x/wk […"
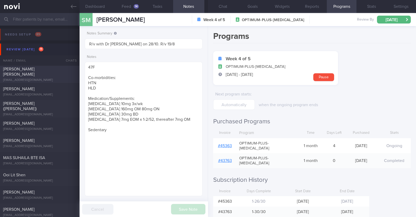
select select "7"
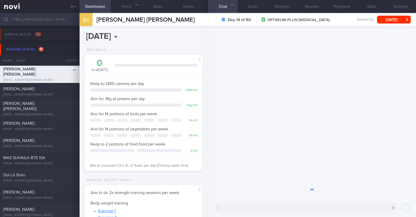
scroll to position [59, 104]
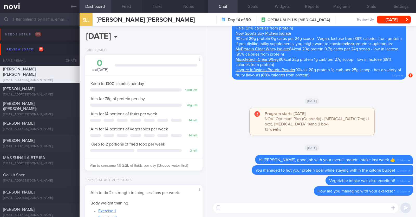
click at [124, 5] on button "Feed" at bounding box center [126, 6] width 31 height 13
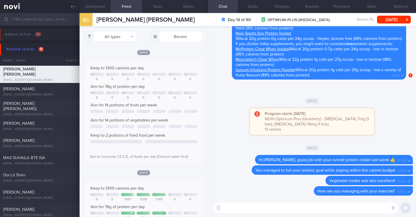
click at [290, 208] on textarea at bounding box center [305, 207] width 185 height 10
type textarea "Hi [PERSON_NAME], happy [DATE]:)"
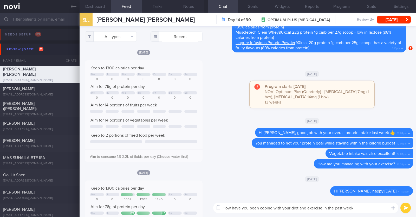
type textarea "How have you been coping with your diet and exercise in the past week?"
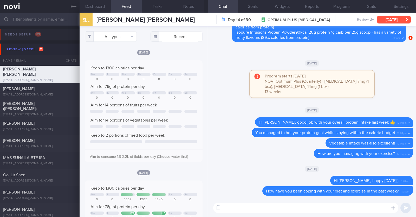
click at [381, 16] on button "[DATE]" at bounding box center [394, 20] width 34 height 8
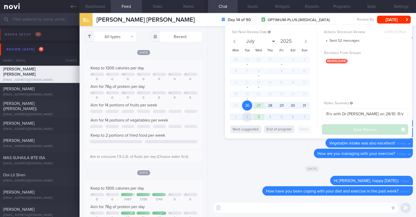
click at [249, 118] on span "2" at bounding box center [247, 117] width 10 height 10
select select "8"
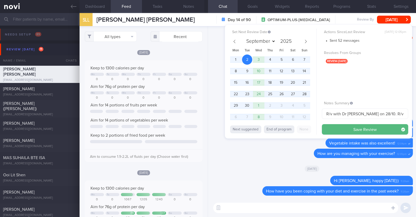
click at [336, 137] on div "Set Next Review Date 2 Sep 2025 July August September October November December…" at bounding box center [318, 81] width 187 height 113
click at [337, 128] on button "Save Review" at bounding box center [365, 129] width 86 height 10
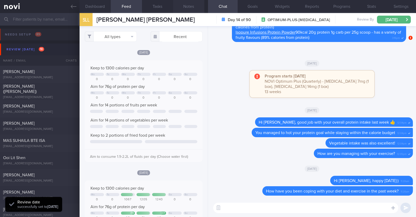
click at [189, 5] on button "Notes" at bounding box center [188, 6] width 31 height 13
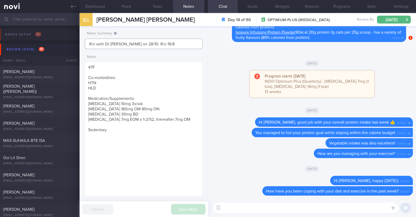
drag, startPoint x: 157, startPoint y: 42, endPoint x: 132, endPoint y: 41, distance: 24.8
click at [132, 41] on input "R/v with Dr JJ on 28/10. R/v 19/8" at bounding box center [144, 44] width 118 height 10
type input "R/v with Dr JJ on 28/10"
click at [189, 207] on button "Save Note" at bounding box center [188, 209] width 34 height 10
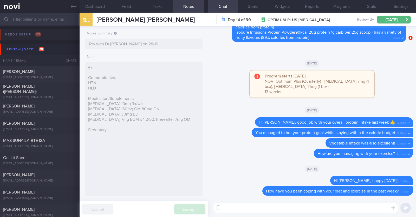
type input "R/v with Dr JJ on 28/10"
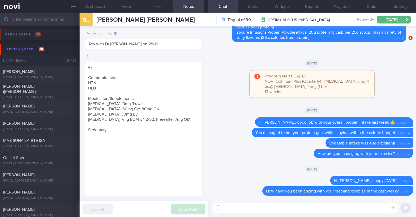
select select "8"
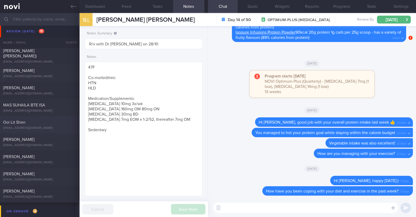
scroll to position [32, 0]
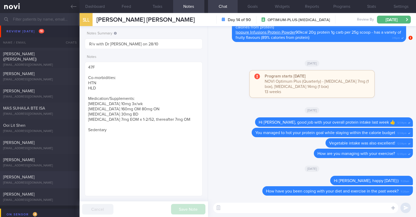
click at [33, 178] on div "[PERSON_NAME]" at bounding box center [39, 176] width 72 height 5
type input "R/v with DR [DATE]. R/v 26/8"
type textarea "55M Comorbidities: HTN h/o GERD Medication 1. ? [MEDICAL_DATA] 5mg daily [MEDIC…"
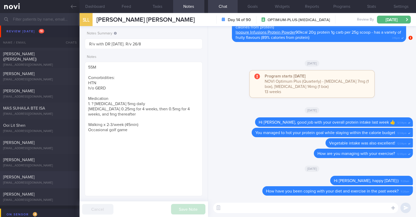
select select "7"
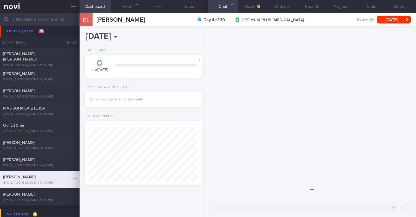
scroll to position [54, 109]
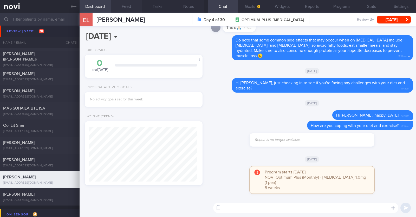
click at [131, 7] on button "Feed" at bounding box center [126, 6] width 31 height 13
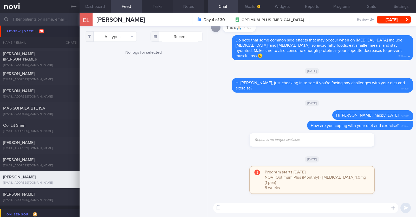
click at [184, 6] on button "Notes" at bounding box center [188, 6] width 31 height 13
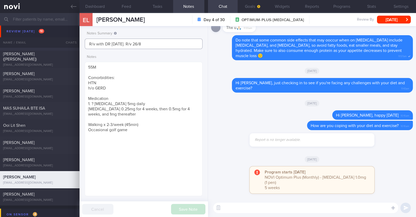
drag, startPoint x: 155, startPoint y: 46, endPoint x: 74, endPoint y: 45, distance: 80.7
click at [74, 45] on div "Patients New Users Coaches Assigned patients Assigned patients All active patie…" at bounding box center [208, 115] width 416 height 204
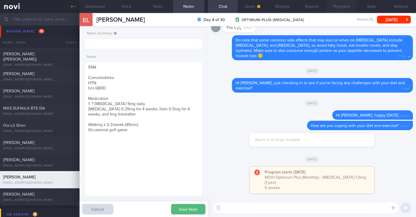
click at [340, 7] on button "Programs" at bounding box center [342, 6] width 30 height 13
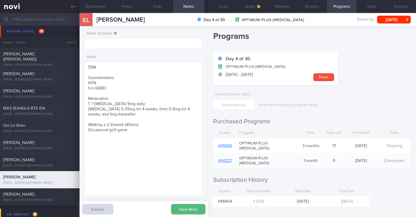
click at [228, 143] on link "# 45690" at bounding box center [225, 145] width 14 height 4
click at [230, 143] on link "# 45690" at bounding box center [225, 145] width 14 height 4
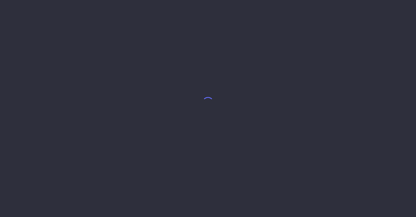
select select "7"
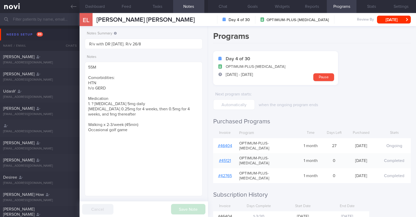
click at [223, 143] on link "# 46404" at bounding box center [225, 145] width 14 height 4
drag, startPoint x: 116, startPoint y: 112, endPoint x: 89, endPoint y: 110, distance: 26.9
click at [89, 110] on textarea "55M Comorbidities: HTN h/o GERD Medication 1. ? [MEDICAL_DATA] 5mg daily [MEDIC…" at bounding box center [144, 129] width 118 height 134
paste textarea "increase Wegocy to 1mg weekly"
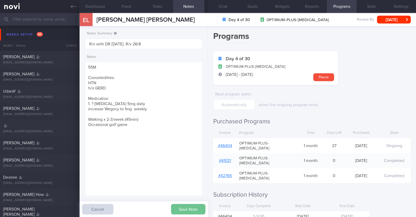
click at [193, 211] on button "Save Note" at bounding box center [188, 209] width 34 height 10
click at [225, 5] on button "Chat" at bounding box center [223, 6] width 30 height 13
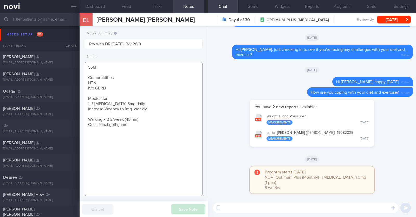
drag, startPoint x: 107, startPoint y: 117, endPoint x: 123, endPoint y: 118, distance: 15.4
click at [123, 118] on textarea "55M Comorbidities: HTN h/o GERD Medication 1. ? [MEDICAL_DATA] 5mg daily increa…" at bounding box center [144, 129] width 118 height 134
click at [121, 118] on textarea "55M Comorbidities: HTN h/o GERD Medication 1. ? [MEDICAL_DATA] 5mg daily increa…" at bounding box center [144, 129] width 118 height 134
type textarea "55M Comorbidities: HTN h/o GERD Medication 1. ? [MEDICAL_DATA] 5mg daily increa…"
click at [200, 210] on button "Save Note" at bounding box center [188, 209] width 34 height 10
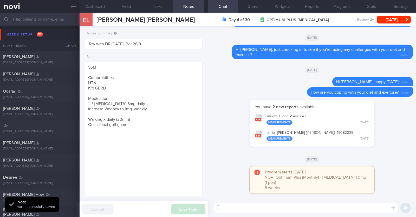
click at [232, 209] on textarea at bounding box center [305, 207] width 185 height 10
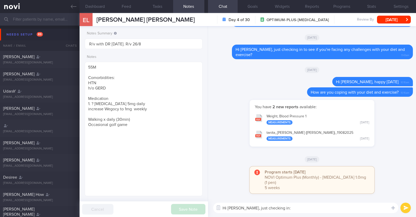
type textarea "Hi [PERSON_NAME], just checking in:)"
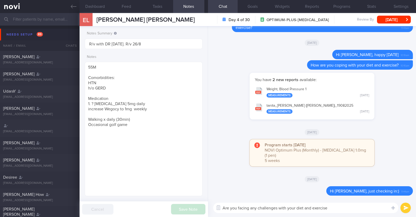
type textarea "Are you facing any challenges with your diet and exercise?"
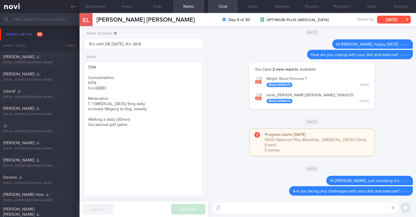
click at [398, 21] on button "[DATE]" at bounding box center [394, 20] width 34 height 8
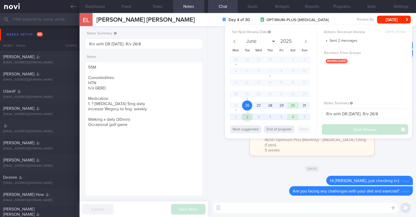
click at [247, 117] on span "2" at bounding box center [247, 117] width 10 height 10
select select "8"
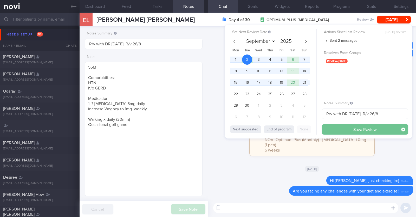
click at [347, 127] on button "Save Review" at bounding box center [365, 129] width 86 height 10
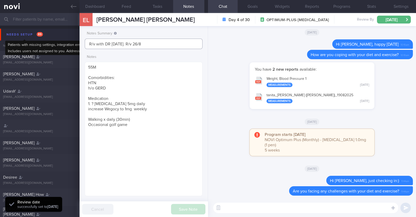
drag, startPoint x: 157, startPoint y: 40, endPoint x: 0, endPoint y: 35, distance: 157.0
click at [0, 35] on div "Patients New Users Coaches Assigned patients Assigned patients All active patie…" at bounding box center [208, 115] width 416 height 204
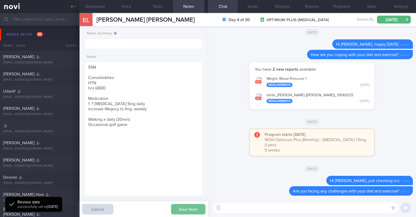
click at [186, 209] on button "Save Note" at bounding box center [188, 209] width 34 height 10
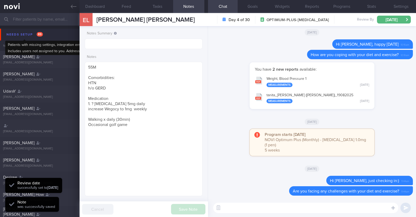
click at [10, 37] on div "Needs setup 89" at bounding box center [24, 34] width 39 height 7
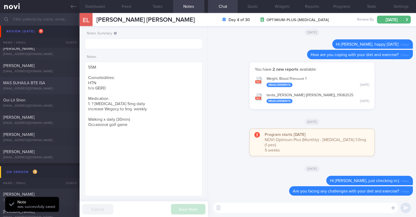
scroll to position [65, 0]
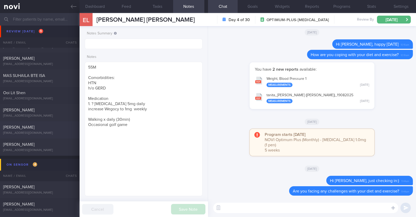
click at [46, 129] on div "[PERSON_NAME] [EMAIL_ADDRESS][DOMAIN_NAME]" at bounding box center [40, 129] width 80 height 10
type textarea "48M Nil PMHx/Meds Walking x 3/week (60min) Jogging x 1/week (30min)"
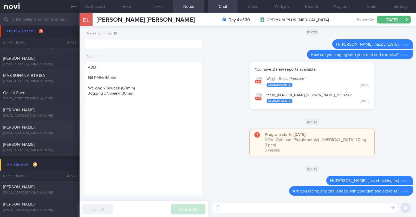
select select "7"
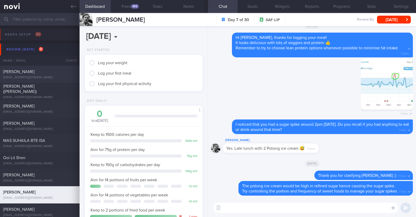
click at [45, 71] on div "[PERSON_NAME]" at bounding box center [39, 71] width 72 height 5
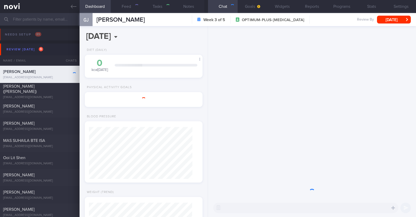
type textarea "42M Comorbidities: [MEDICAL_DATA] - not on f/up, not on meds Elevated blood pre…"
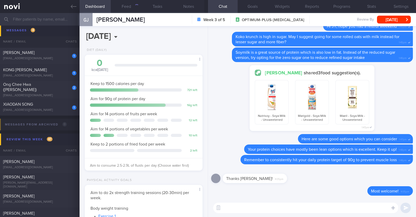
scroll to position [228, 0]
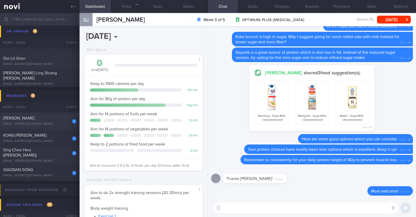
click at [61, 121] on div "1 [PERSON_NAME] [EMAIL_ADDRESS][DOMAIN_NAME]" at bounding box center [40, 120] width 80 height 10
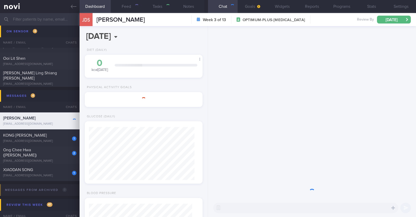
select select "8"
type input "R/v with Dr [PERSON_NAME] 1/10"
type textarea "44M Comorbidities: T2DM - not on medications f/up GP White Coat (Telemed) HTN H…"
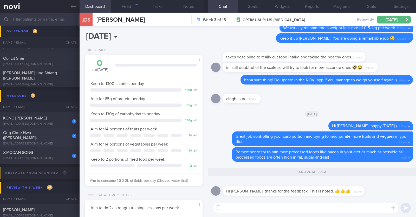
scroll to position [53, 105]
click at [48, 135] on div "Ong Chee Hwa ([PERSON_NAME])" at bounding box center [39, 135] width 72 height 10
type textarea "53M Comorbidities Pre-DM (dx pre-COVID19): not on meds, not on f/up, will self-…"
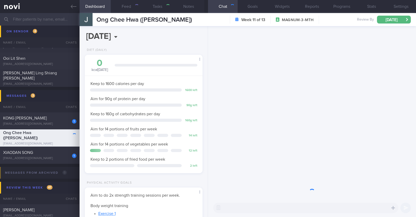
scroll to position [53, 105]
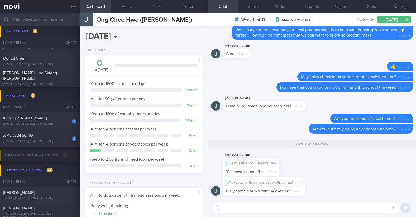
click at [299, 210] on textarea at bounding box center [305, 207] width 185 height 10
click at [337, 185] on div "Are you currently doing any strength training? Only some sit-up & tummy exercis…" at bounding box center [312, 187] width 202 height 21
click at [305, 205] on textarea at bounding box center [305, 207] width 185 height 10
type textarea "Thank you for clarifying this!"
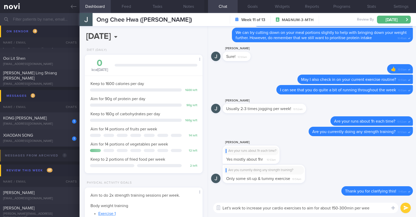
type textarea "Let's work to increase your cardio exercises to aim for about 150-300min per we…"
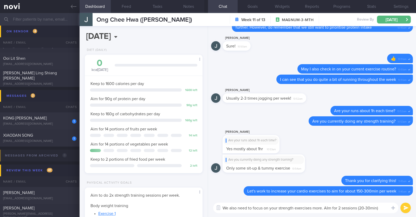
click at [330, 205] on textarea "We also need to focus on your strength exercises more. AIm for 2 sessions (20-3…" at bounding box center [305, 207] width 185 height 10
click at [383, 208] on textarea "We also need to focus on your strength exercises more. Aim for 2 sessions (20-3…" at bounding box center [305, 207] width 185 height 10
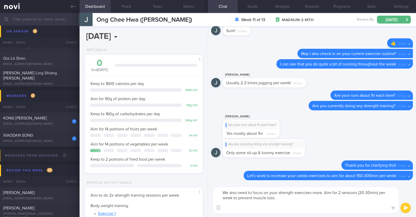
paste textarea "Body weight training - [Exercise 1]([URL][DOMAIN_NAME]) - [Exercise 2]([URL][DO…"
type textarea "We also need to focus on your strength exercises more. Aim for 2 sessions (20-3…"
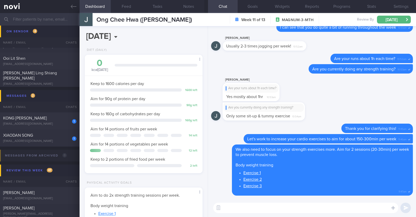
click at [241, 208] on textarea at bounding box center [305, 207] width 185 height 10
paste textarea "In order to lose and sustain weight loss and to preserve lean muscle mass, exer…"
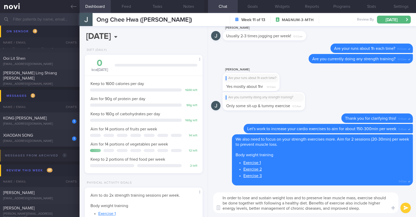
drag, startPoint x: 286, startPoint y: 207, endPoint x: 321, endPoint y: 207, distance: 35.1
click at [321, 207] on textarea "In order to lose and sustain weight loss and to preserve lean muscle mass, exer…" at bounding box center [305, 202] width 185 height 21
type textarea "In order to lose and sustain weight loss and to preserve lean muscle mass, exer…"
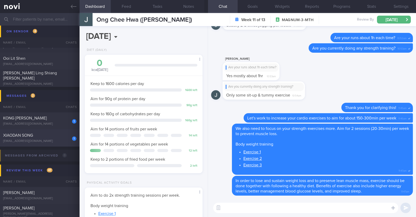
click at [56, 137] on div "XIAODAN SONG" at bounding box center [39, 134] width 72 height 5
type input "R/v with Dr [PERSON_NAME] on 22/8"
type textarea "45F Co-morbidities: Hx of GDM Migraine Stable [MEDICAL_DATA] in brain Medicatio…"
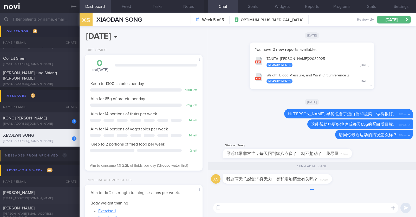
scroll to position [59, 104]
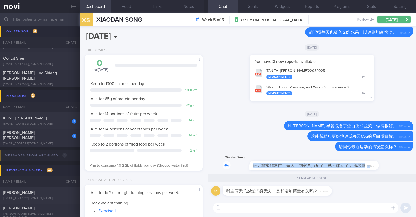
drag, startPoint x: 344, startPoint y: 168, endPoint x: 416, endPoint y: 167, distance: 72.1
click at [416, 167] on div "XS 我这两天总感觉浑身无力，是和增加药量有关吗？ 11:20am 1 unread message Xiaodan Song 最近非常非常忙，每天回到家八点…" at bounding box center [312, 112] width 208 height 172
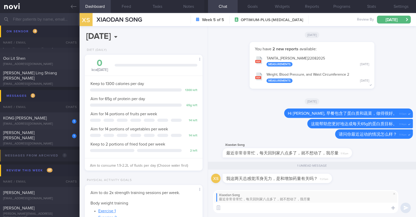
paste textarea "没关系，我理解。我们有时工作会比较忙。"
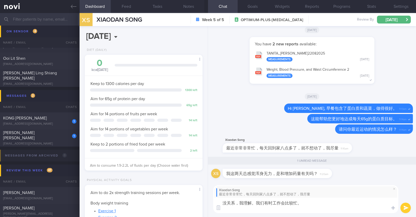
scroll to position [0, 0]
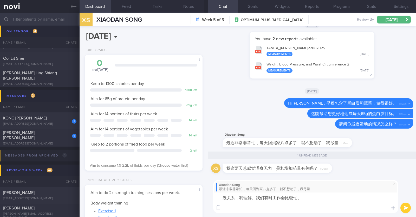
paste textarea "如果时间是个问题，你也可以尝试融入“运动零食”（exercise snacks）——这是指持续两分钟或更短的高强度运动，中间穿插较长的休息时间（一小时或更长）…"
type textarea "没关系，我理解。我们有时工作会比较忙。 如果时间是个问题，你也可以尝试融入“运动零食”（exercise snacks）——这是指持续两分钟或更短的高强度运动…"
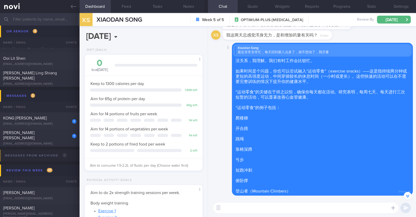
scroll to position [-32, 0]
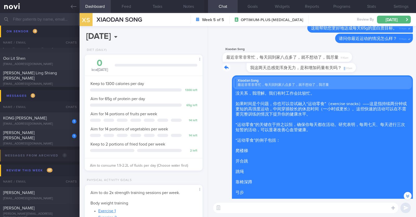
drag, startPoint x: 321, startPoint y: 70, endPoint x: 378, endPoint y: 68, distance: 56.8
click at [378, 68] on div "XS 我这两天总感觉浑身无力，是和增加药量有关吗？ 11:20am" at bounding box center [312, 69] width 202 height 12
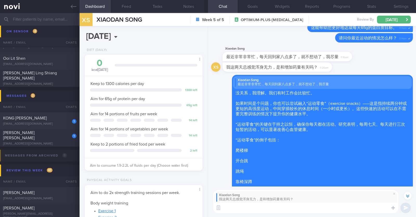
click at [261, 206] on textarea at bounding box center [305, 207] width 185 height 10
paste textarea "是的，有时增加药物剂量可能会导致副作用加剧，比如嗜睡。不过，这也可能与你没吃够有关。因为你通常只记录早餐，我想问一下你一天中的其他餐次管理得怎么样？"
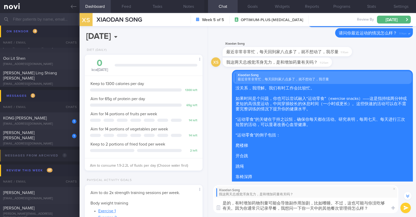
scroll to position [-49, 0]
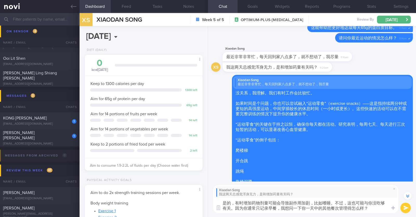
click at [264, 202] on textarea "是的，有时增加药物剂量可能会导致副作用加剧，比如嗜睡。不过，这也可能与你没吃够有关。因为你通常只记录早餐，我想问一下你一天中的其他餐次管理得怎么样？" at bounding box center [305, 204] width 185 height 15
click at [333, 202] on textarea "是的，有时增加药物量可能会导致副作用加剧，比如嗜睡。不过，这也可能与你没吃够有关。因为你通常只记录早餐，我想问一下你一天中的其他餐次管理得怎么样？" at bounding box center [305, 204] width 185 height 15
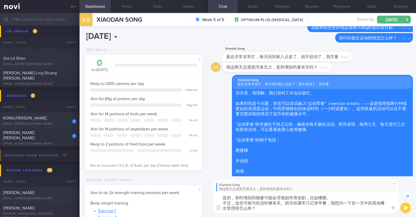
drag, startPoint x: 332, startPoint y: 204, endPoint x: 339, endPoint y: 204, distance: 6.8
click at [339, 204] on textarea "是的，有时增加药物量可能会导致副作用加剧，比如嗜睡。 不过，这也可能与你没吃够有关。因为你通常只记录早餐，我想问一下你一天中的其他餐次管理得怎么样？" at bounding box center [305, 202] width 185 height 21
click at [374, 197] on textarea "是的，有时增加药物量可能会导致副作用加剧，比如嗜睡。 不过，这也可能与你没吃够有关。因为你通常只记录早餐，请问一下你一天中的其他餐次管理得怎么样？" at bounding box center [305, 202] width 185 height 21
drag, startPoint x: 340, startPoint y: 202, endPoint x: 349, endPoint y: 201, distance: 8.4
click at [349, 201] on textarea "是的，有时增加药物量可能会导致副作用加剧，比如嗜睡。 不过，这也可能与你没吃够有关。因为你通常只记录早餐，请问一下你一天中的其他餐次管理得怎么样？" at bounding box center [305, 202] width 185 height 21
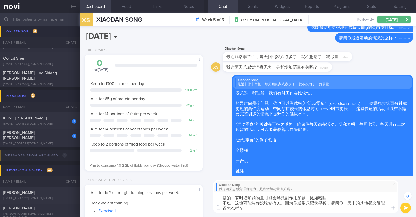
click at [373, 202] on textarea "是的，有时增加药物量可能会导致副作用加剧，比如嗜睡。 不过，这也可能与你没吃够有关。因为你通常只记录早餐，请问你一天中的其他餐次管理得怎么样？" at bounding box center [305, 202] width 185 height 21
paste textarea "得"
type textarea "是的，有时增加药物量可能会导致副作用加剧，比如嗜睡。 不过，这也可能与你没吃够有关。因为你通常只记录早餐，请问你一天中的其他餐食还应付得来吗？"
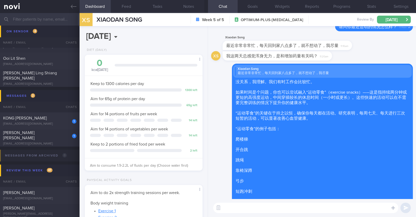
scroll to position [0, 0]
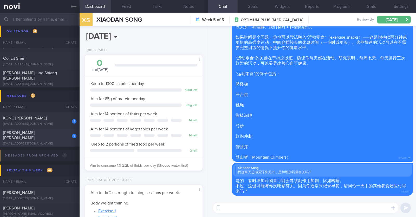
click at [72, 137] on div "1" at bounding box center [74, 136] width 4 height 4
type input "R/v with Dr [PERSON_NAME] 22/9. R/v 2/9"
type textarea "38F Comorbidities: [MEDICAL_DATA] PCOS Ryblesus 14mg Weight training 2x (60min)…"
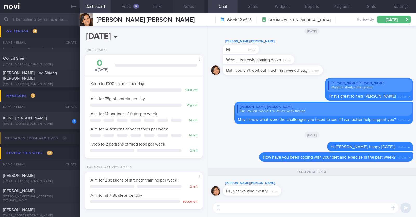
click at [186, 7] on button "Notes" at bounding box center [188, 6] width 31 height 13
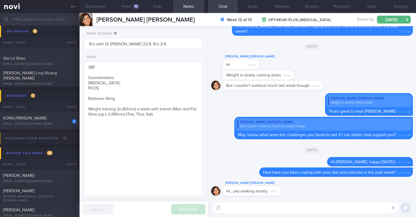
click at [242, 210] on textarea at bounding box center [305, 207] width 185 height 10
type textarea "That是"
drag, startPoint x: 242, startPoint y: 210, endPoint x: 213, endPoint y: 209, distance: 28.9
click at [213, 209] on textarea "That是" at bounding box center [305, 207] width 185 height 10
click at [232, 208] on textarea at bounding box center [305, 207] width 185 height 10
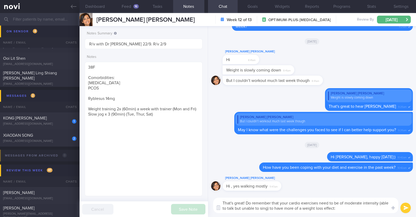
type textarea "That's great! Do remember that your cardio exercises need to be of moderate int…"
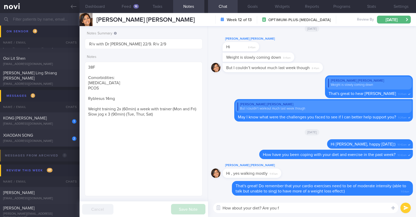
type textarea "How about your diet? Are you fa"
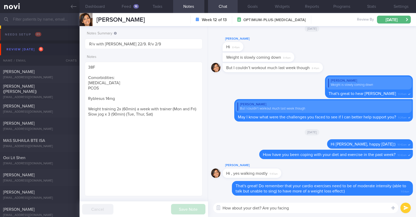
select select "8"
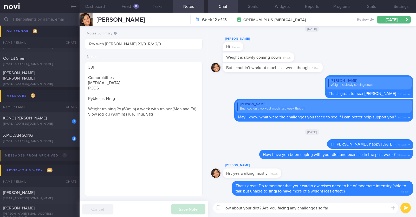
type textarea "How about your diet? Are you facing any challenges so far?"
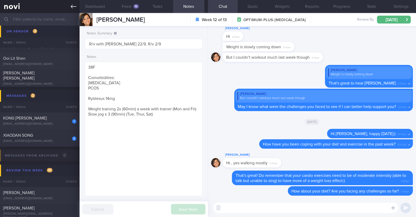
click at [69, 1] on link at bounding box center [40, 6] width 80 height 13
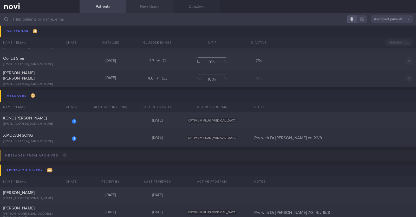
click at [139, 6] on link "New Users" at bounding box center [150, 6] width 47 height 13
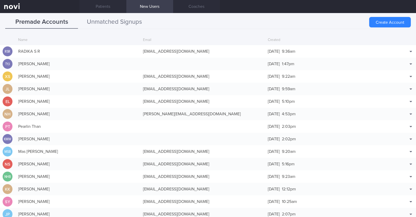
click at [124, 20] on button "Unmatched Signups" at bounding box center [114, 22] width 73 height 13
